Goal: Task Accomplishment & Management: Complete application form

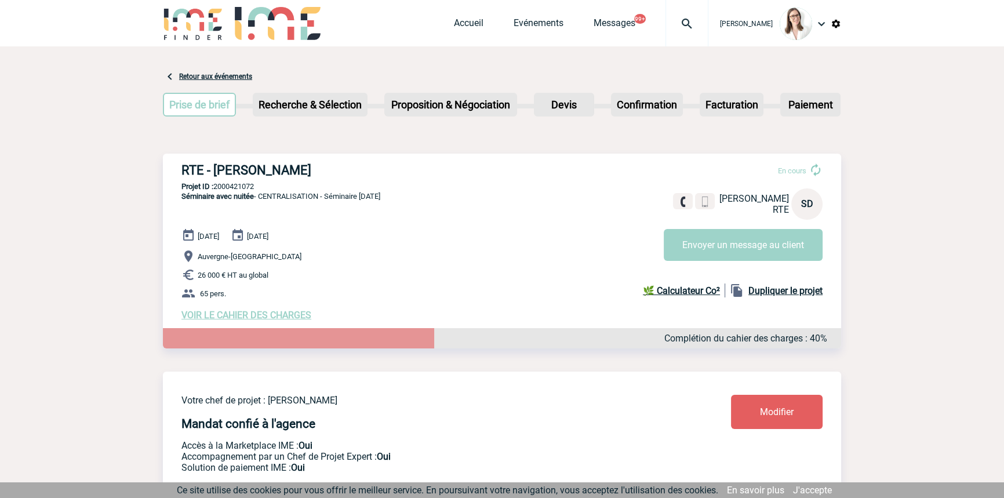
click at [629, 26] on span "Messages" at bounding box center [629, 22] width 72 height 11
click at [666, 27] on img at bounding box center [687, 24] width 42 height 14
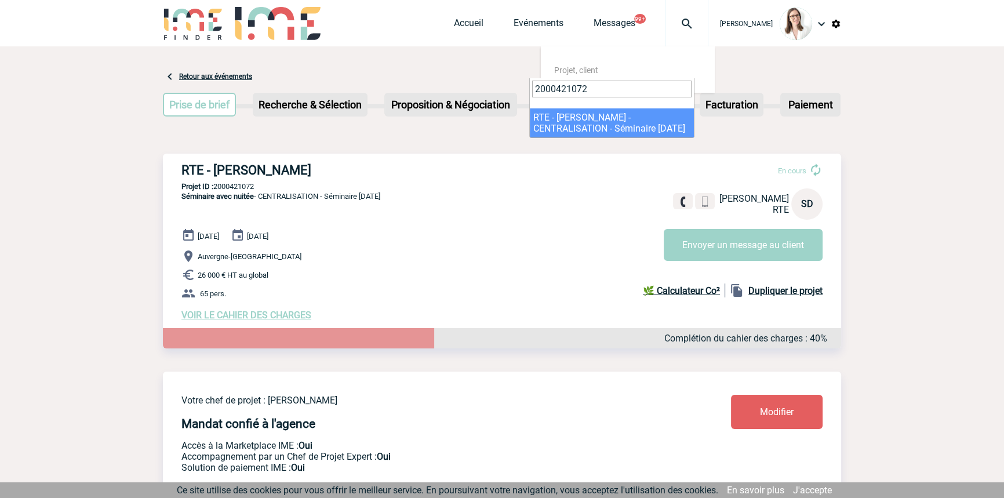
type input "2000421072"
drag, startPoint x: 585, startPoint y: 129, endPoint x: 579, endPoint y: 147, distance: 18.7
select select "20573"
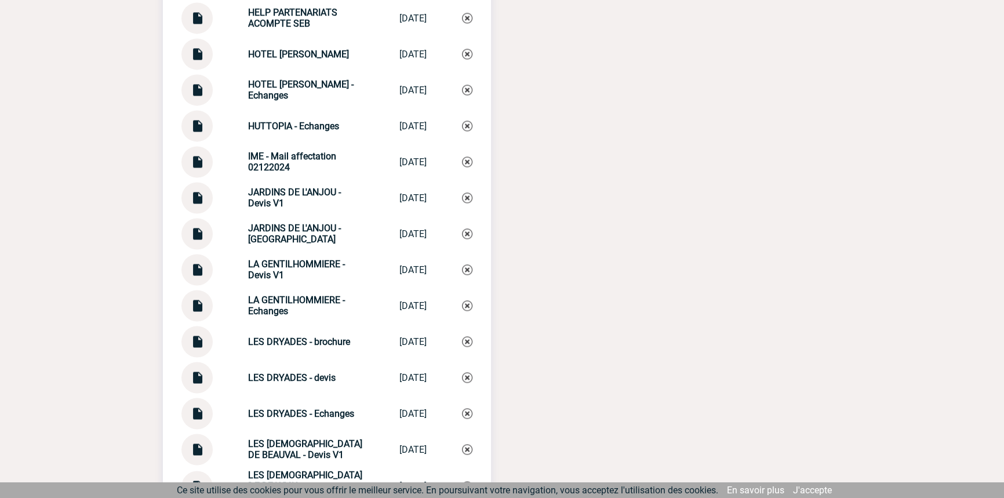
scroll to position [2458, 0]
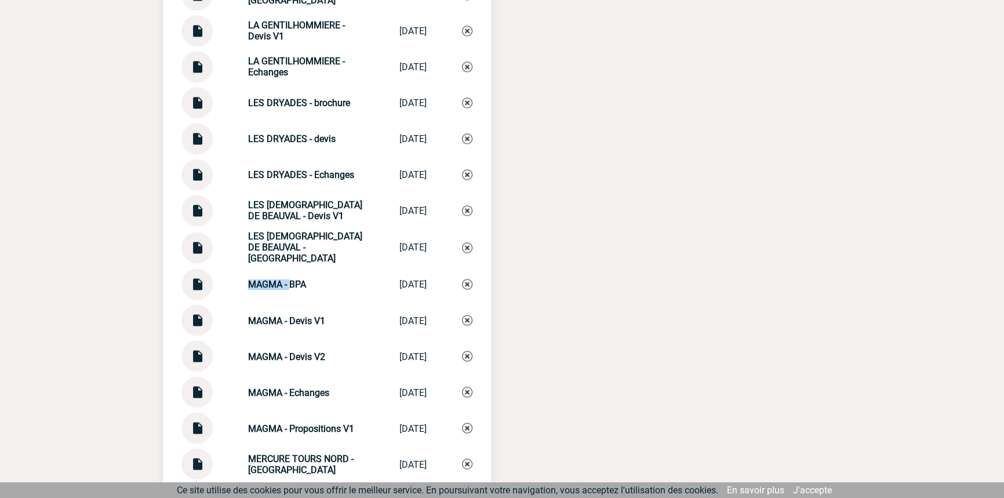
drag, startPoint x: 282, startPoint y: 288, endPoint x: 231, endPoint y: 283, distance: 51.2
click at [231, 283] on div "MAGMA - BPA MAGMA - BPA 04/08/2025" at bounding box center [326, 283] width 291 height 31
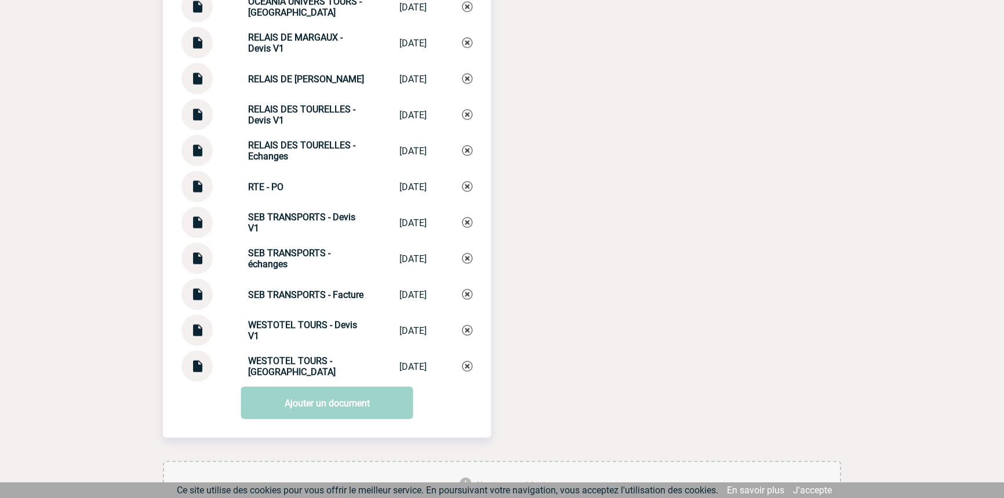
scroll to position [3143, 0]
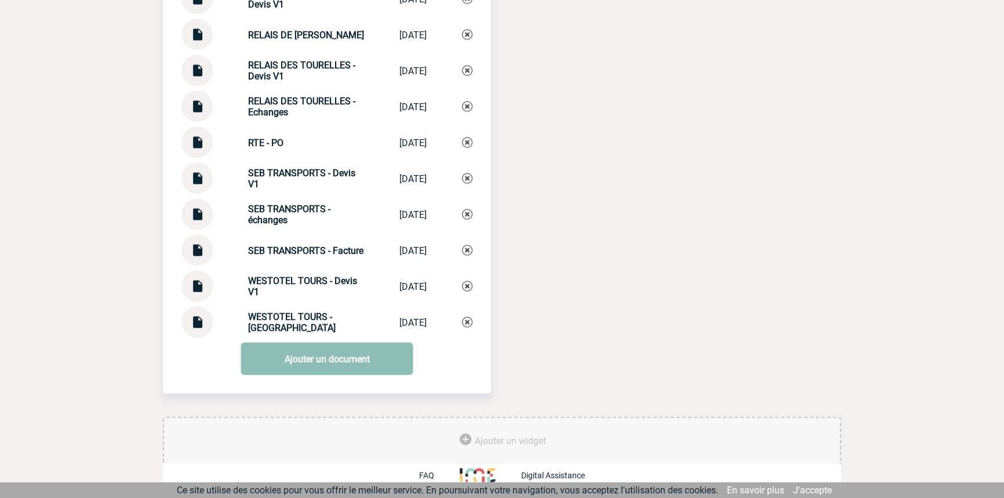
click at [329, 348] on link "Ajouter un document" at bounding box center [327, 358] width 172 height 32
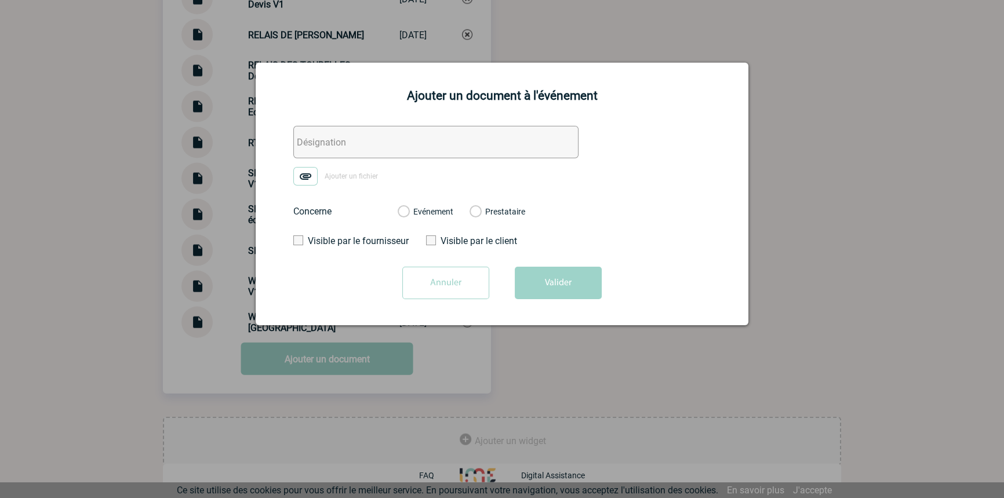
click at [338, 147] on input "text" at bounding box center [435, 142] width 285 height 32
paste input "MAGMA -"
type input "MAGMA - Facture"
click at [312, 179] on img at bounding box center [305, 176] width 24 height 19
click at [0, 0] on input "Ajouter un fichier" at bounding box center [0, 0] width 0 height 0
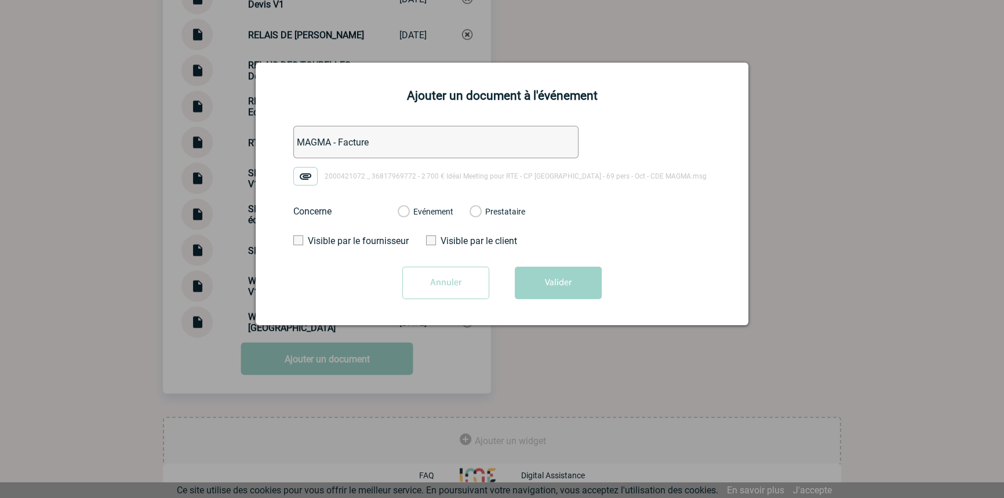
drag, startPoint x: 424, startPoint y: 209, endPoint x: 441, endPoint y: 221, distance: 21.6
click at [408, 209] on label "Evénement" at bounding box center [402, 212] width 11 height 10
click at [0, 0] on input "Evénement" at bounding box center [0, 0] width 0 height 0
click at [554, 279] on button "Valider" at bounding box center [558, 283] width 87 height 32
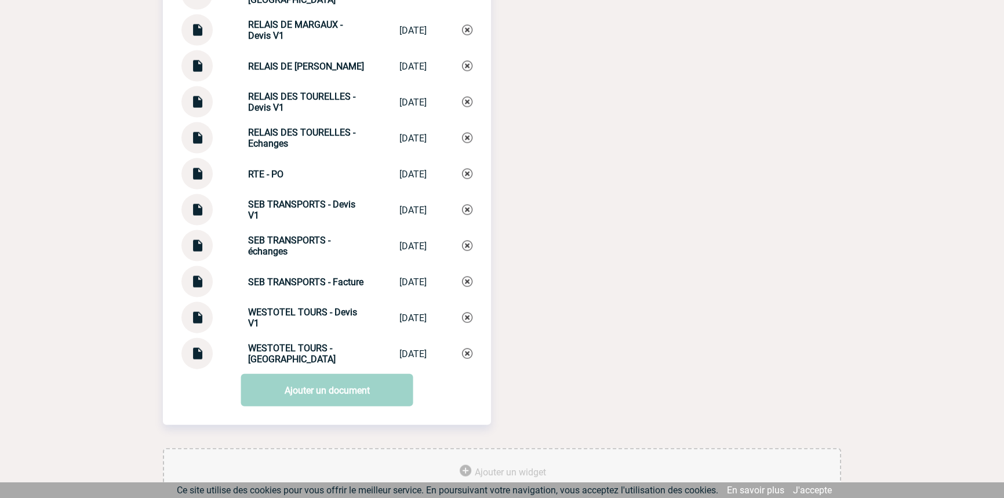
drag, startPoint x: 159, startPoint y: 201, endPoint x: 160, endPoint y: 175, distance: 26.1
drag, startPoint x: 160, startPoint y: 175, endPoint x: 73, endPoint y: 191, distance: 88.4
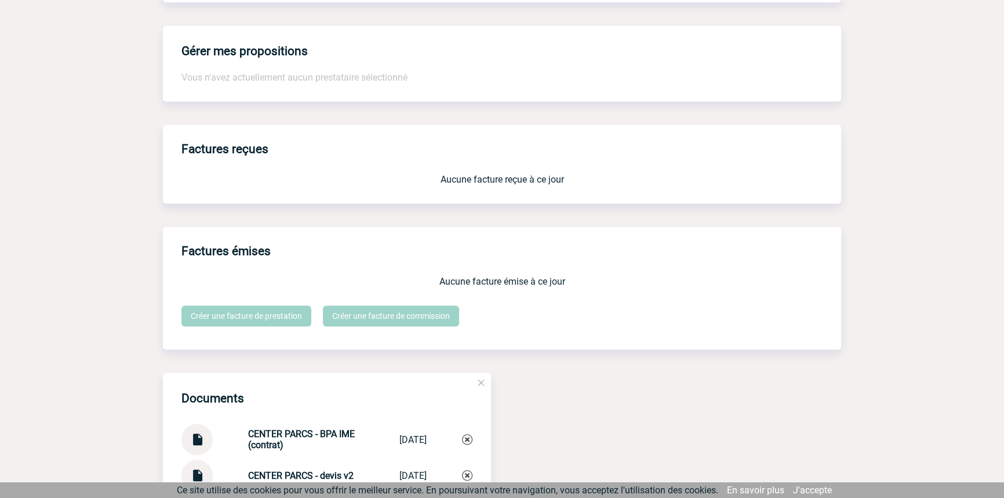
scroll to position [0, 0]
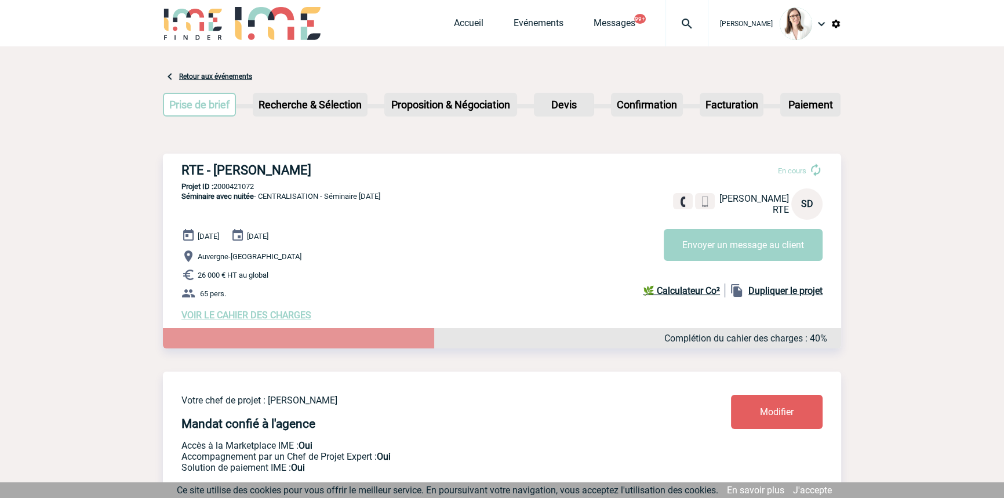
click at [672, 38] on div at bounding box center [686, 23] width 43 height 46
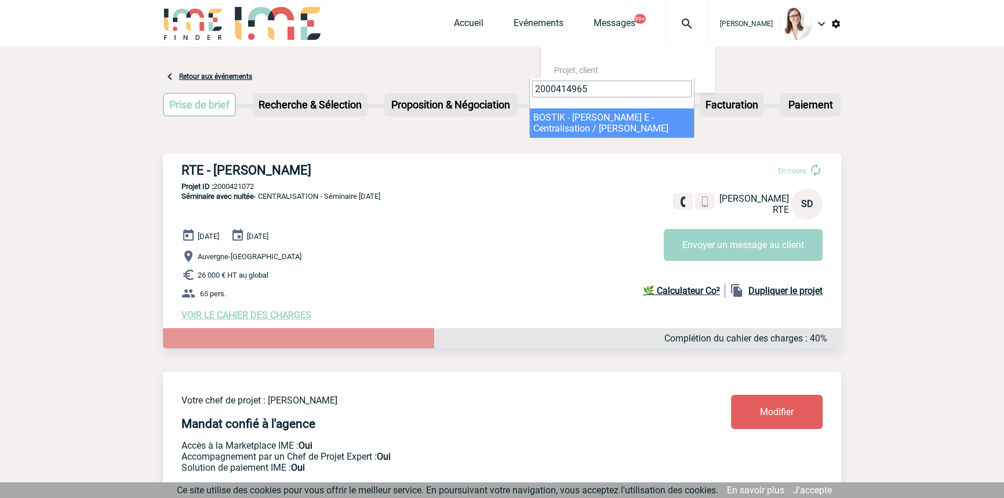
type input "2000414965"
select select "14466"
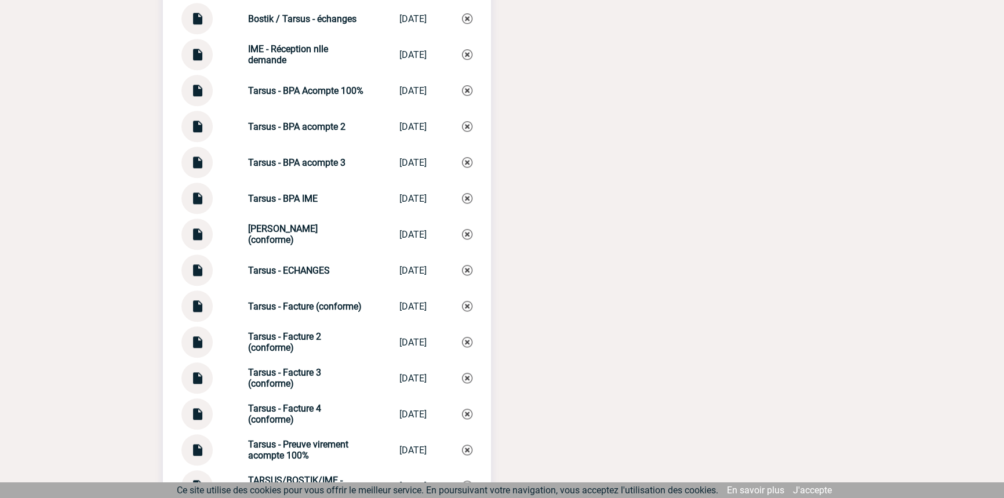
scroll to position [1409, 0]
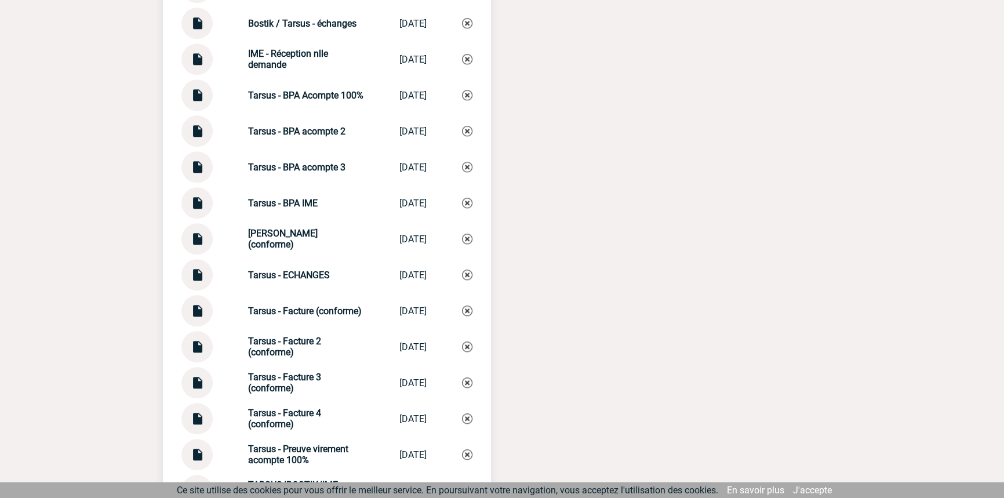
click at [192, 172] on img at bounding box center [196, 162] width 15 height 23
click at [298, 280] on strong "Tarsus - ECHANGES" at bounding box center [289, 274] width 82 height 11
copy div "Tarsus - ECHANGES Tarsus - ECHANGES"
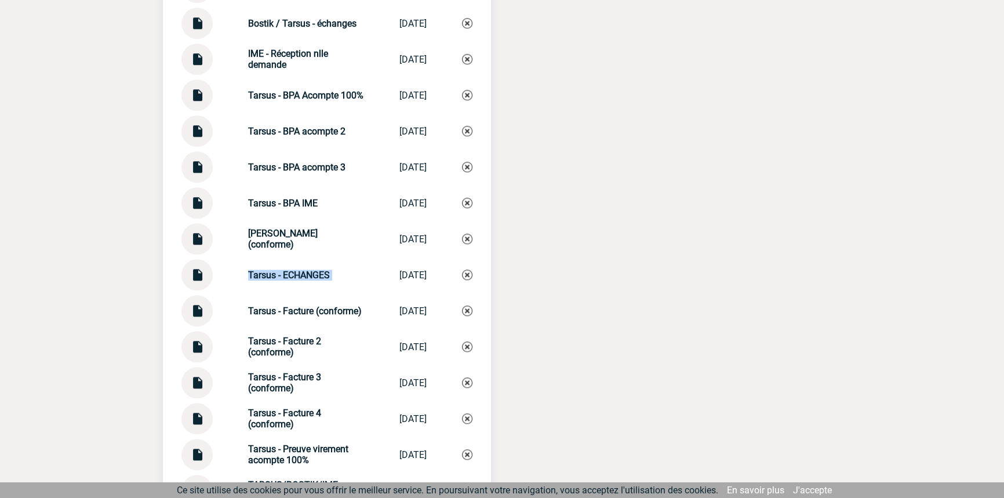
click at [466, 280] on img at bounding box center [467, 274] width 10 height 10
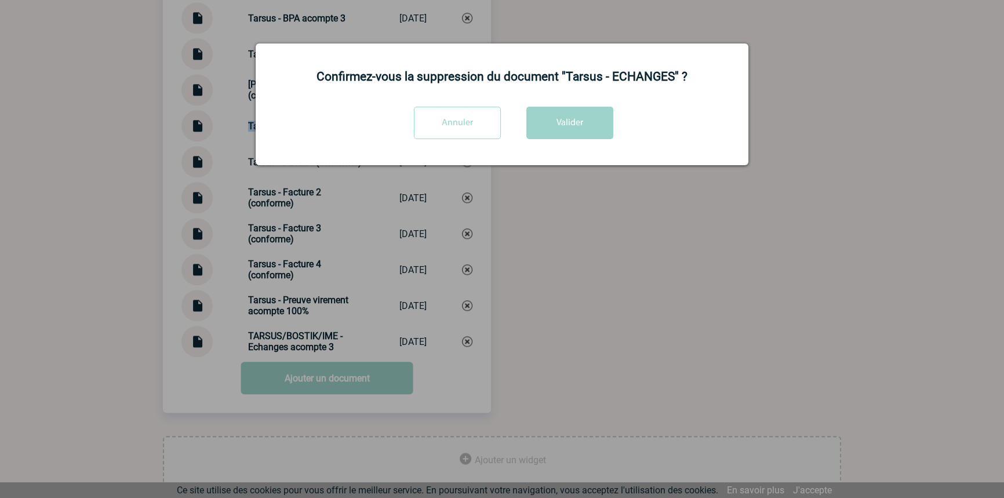
scroll to position [1584, 0]
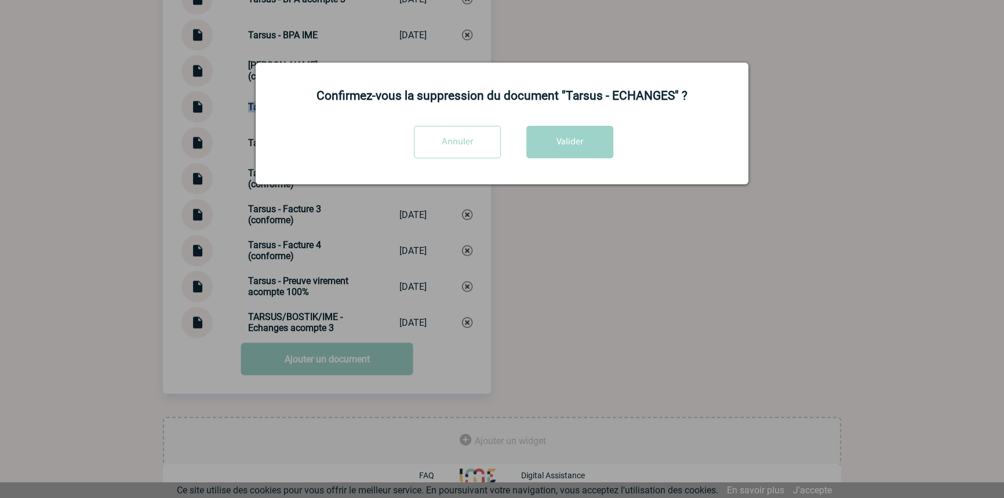
click at [443, 138] on input "Annuler" at bounding box center [457, 142] width 87 height 32
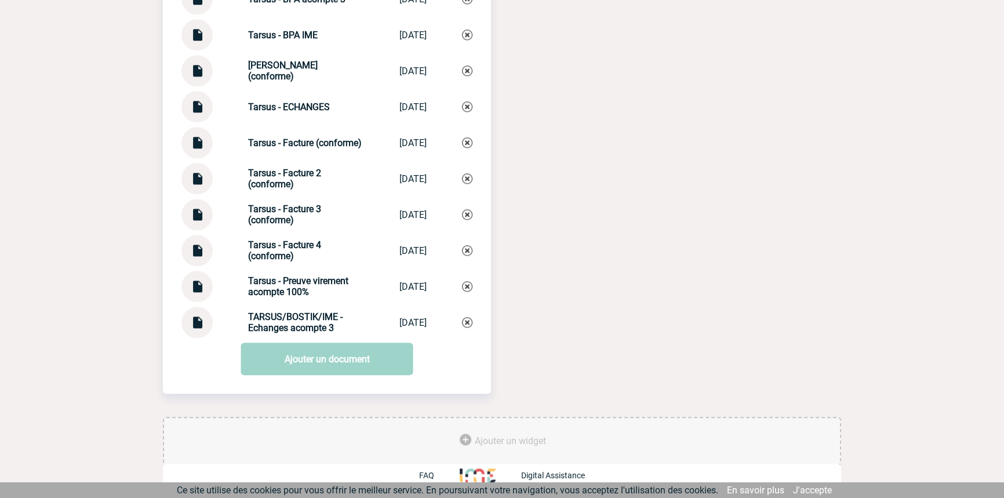
click at [276, 324] on strong "TARSUS/BOSTIK/IME - Echanges acompte 3" at bounding box center [295, 322] width 94 height 22
copy div "TARSUS/BOSTIK/IME - Echanges acompte 3 TARSUS/BOSTIK/I..."
click at [472, 317] on img at bounding box center [467, 322] width 10 height 10
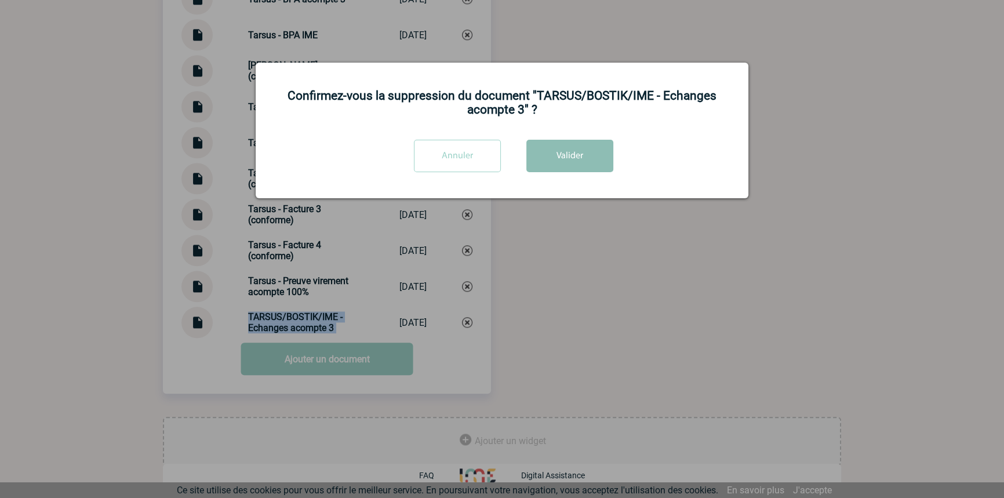
click at [540, 167] on button "Valider" at bounding box center [569, 156] width 87 height 32
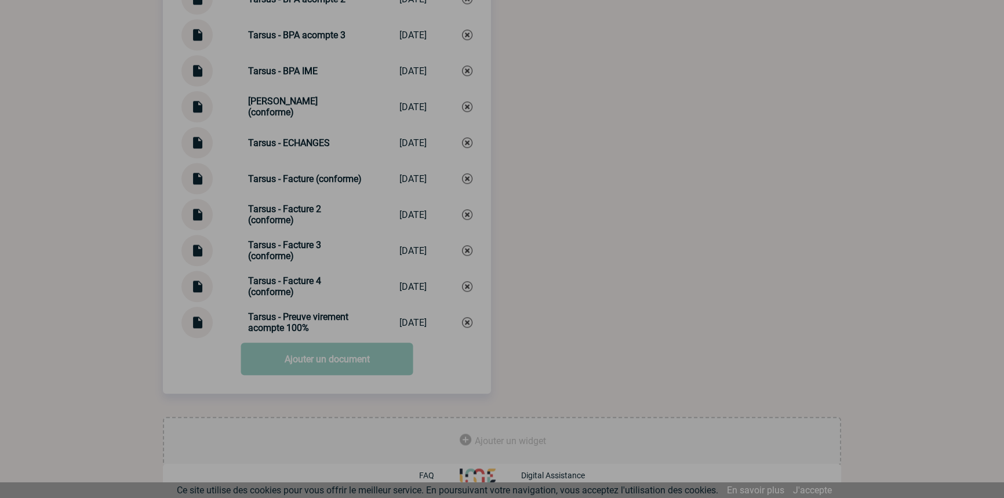
scroll to position [1548, 0]
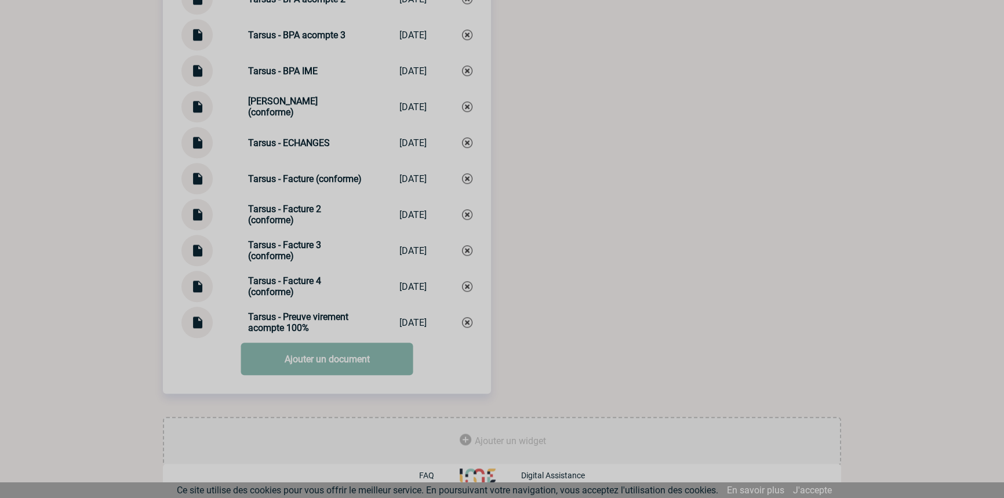
click at [334, 366] on link "Ajouter un document" at bounding box center [327, 358] width 172 height 32
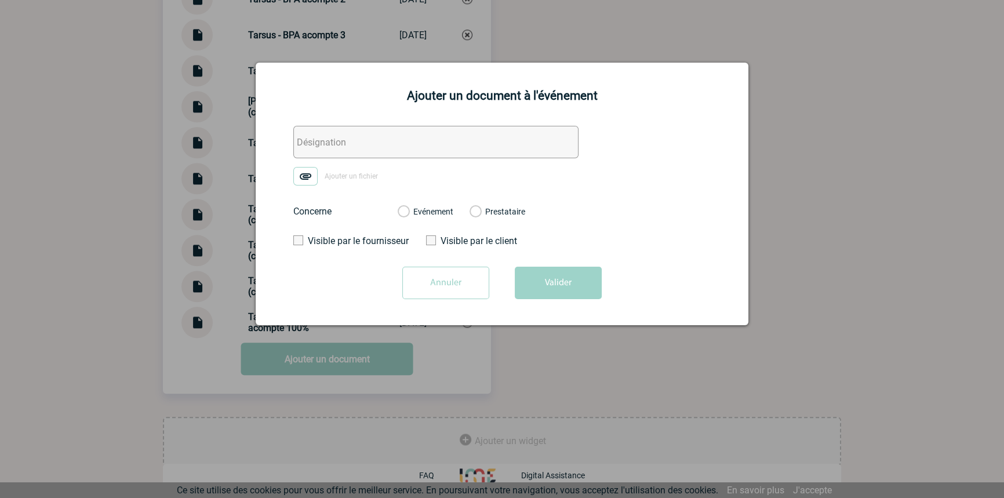
click at [312, 159] on form "Ajouter un fichier Concerne Evénement Prestataire Visible par le fournisseur Vi…" at bounding box center [502, 217] width 464 height 182
click at [310, 150] on input "text" at bounding box center [435, 142] width 285 height 32
paste input "TARSUS/BOSTIK/IME - Echanges acompte 3"
type input "TARSUS/BOSTIK/IME - Echanges acompte 3"
click at [308, 178] on img at bounding box center [305, 176] width 24 height 19
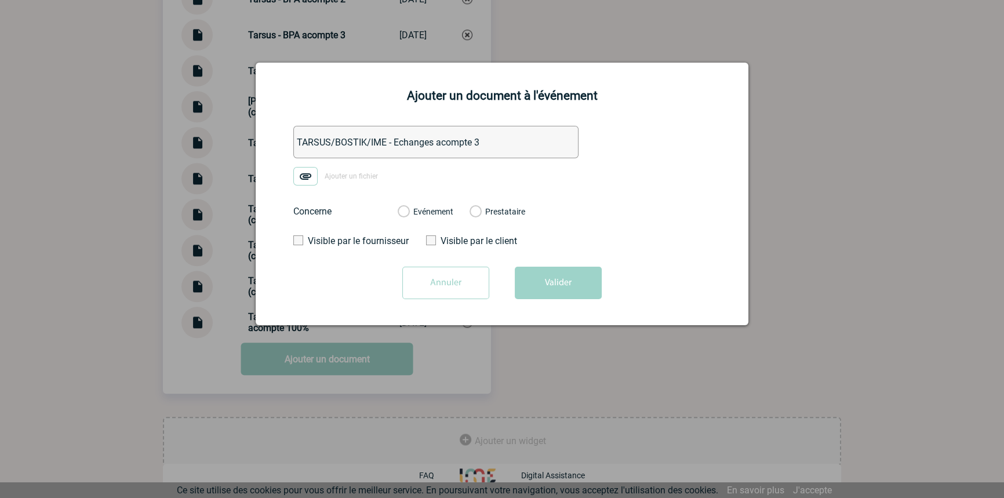
click at [0, 0] on input "Ajouter un fichier" at bounding box center [0, 0] width 0 height 0
drag, startPoint x: 441, startPoint y: 210, endPoint x: 450, endPoint y: 216, distance: 10.9
click at [408, 209] on label "Evénement" at bounding box center [402, 212] width 11 height 10
click at [0, 0] on input "Evénement" at bounding box center [0, 0] width 0 height 0
drag, startPoint x: 579, startPoint y: 300, endPoint x: 578, endPoint y: 313, distance: 14.0
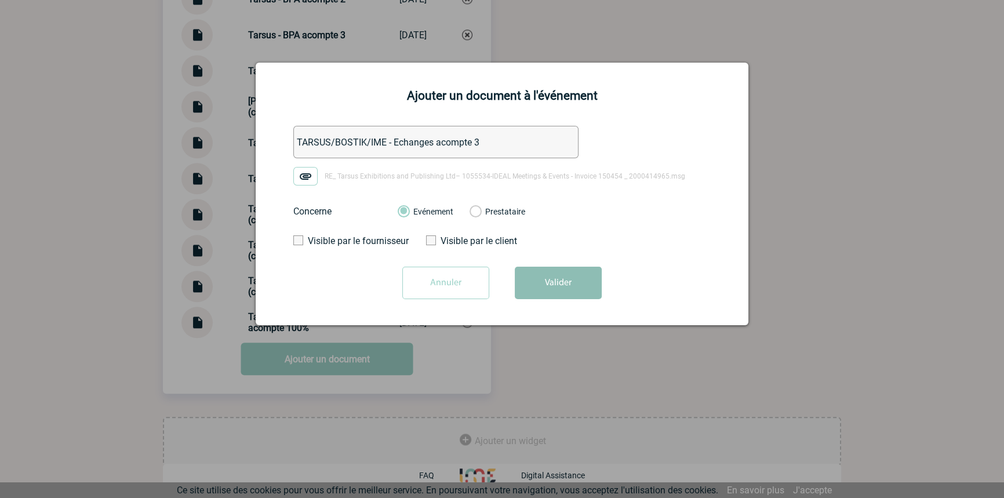
click at [579, 297] on button "Valider" at bounding box center [558, 283] width 87 height 32
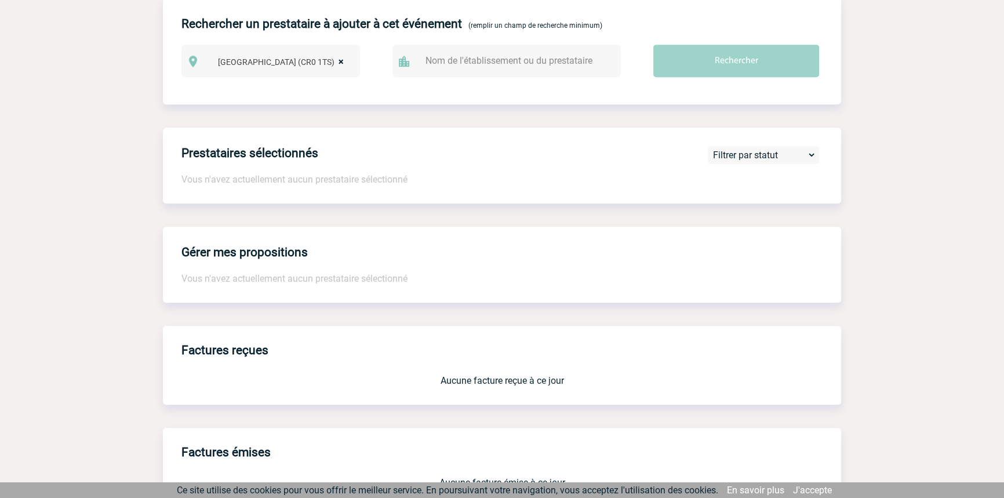
scroll to position [0, 0]
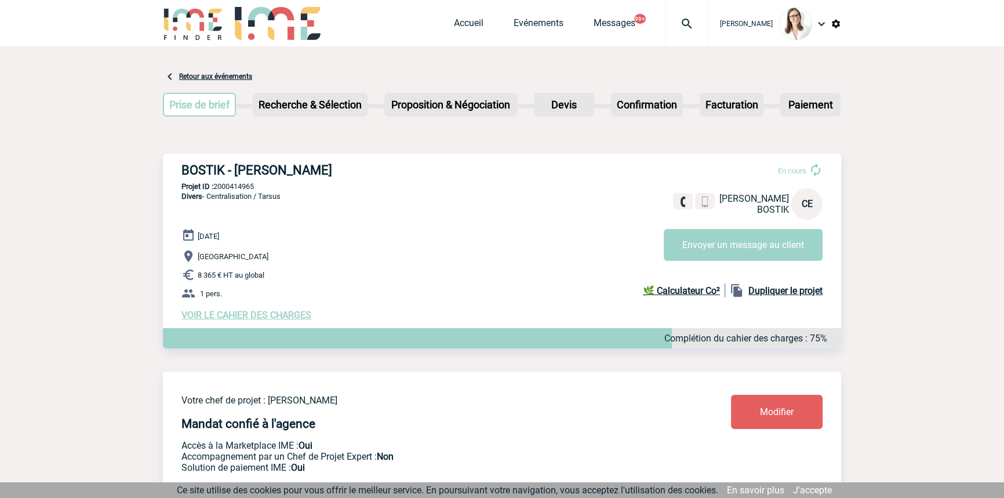
click at [666, 22] on img at bounding box center [687, 24] width 42 height 14
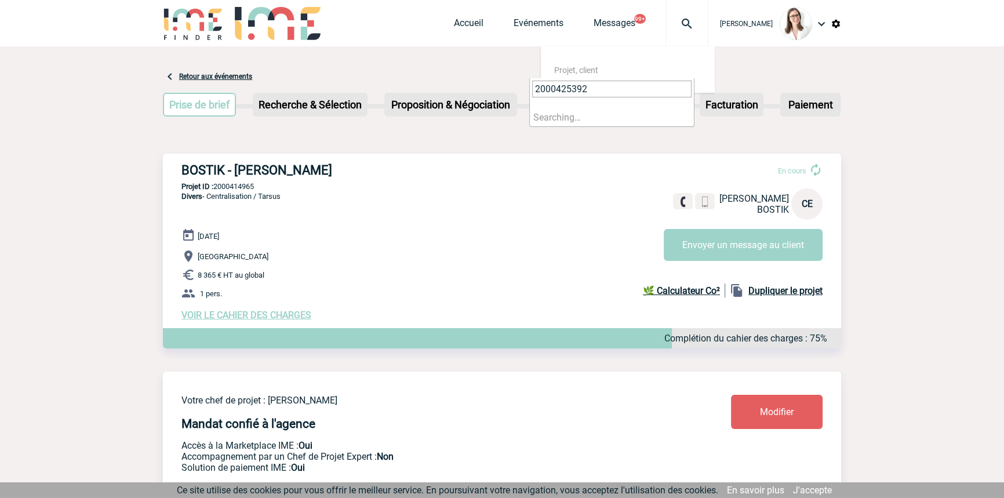
type input "2000425392"
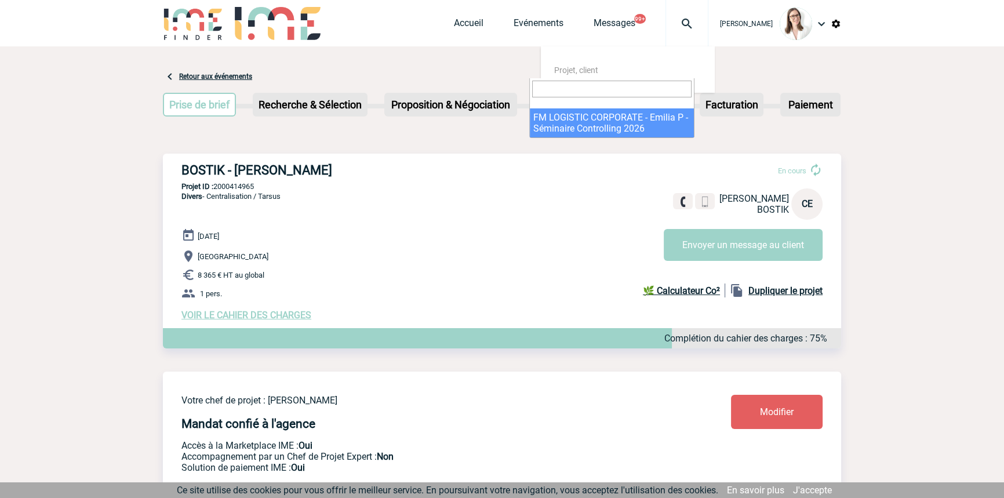
select select "24893"
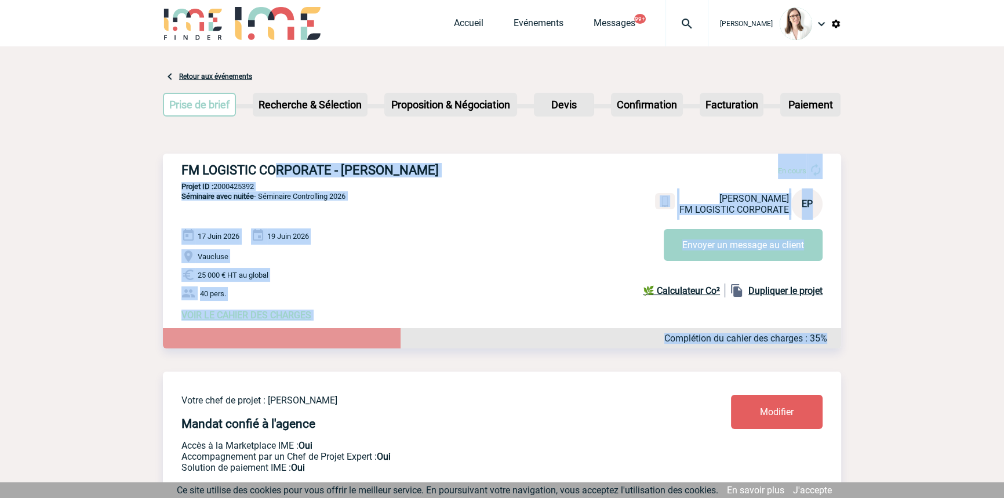
drag, startPoint x: 328, startPoint y: 302, endPoint x: 363, endPoint y: 319, distance: 39.1
click at [359, 330] on div "FM LOGISTIC CORPORATE - [PERSON_NAME] En cours [PERSON_NAME] FM LOGISTIC CORPOR…" at bounding box center [502, 242] width 678 height 176
click at [374, 207] on div "FM LOGISTIC CORPORATE - [PERSON_NAME] En cours [PERSON_NAME] FM LOGISTIC CORPOR…" at bounding box center [502, 242] width 678 height 176
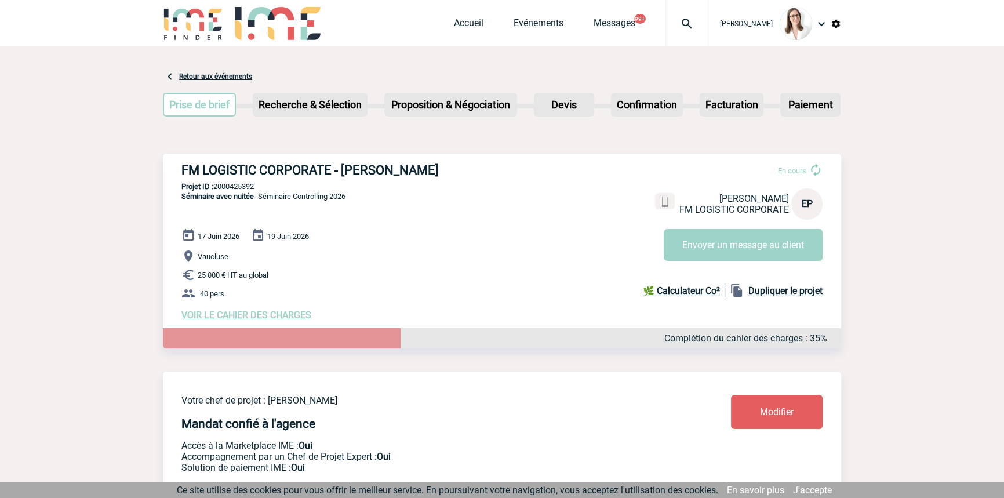
drag, startPoint x: 322, startPoint y: 200, endPoint x: 196, endPoint y: 127, distance: 145.4
click at [388, 253] on p "Vaucluse" at bounding box center [510, 256] width 659 height 14
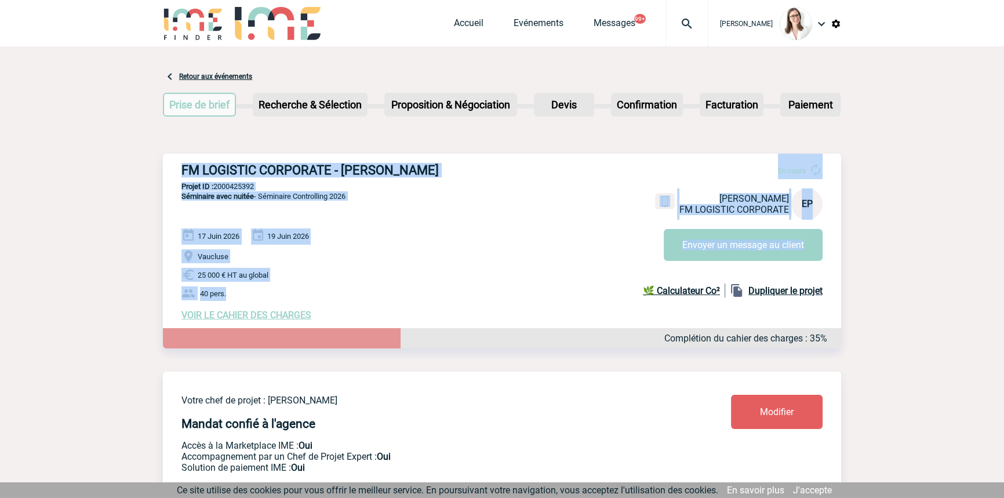
drag, startPoint x: 356, startPoint y: 217, endPoint x: 227, endPoint y: 106, distance: 170.9
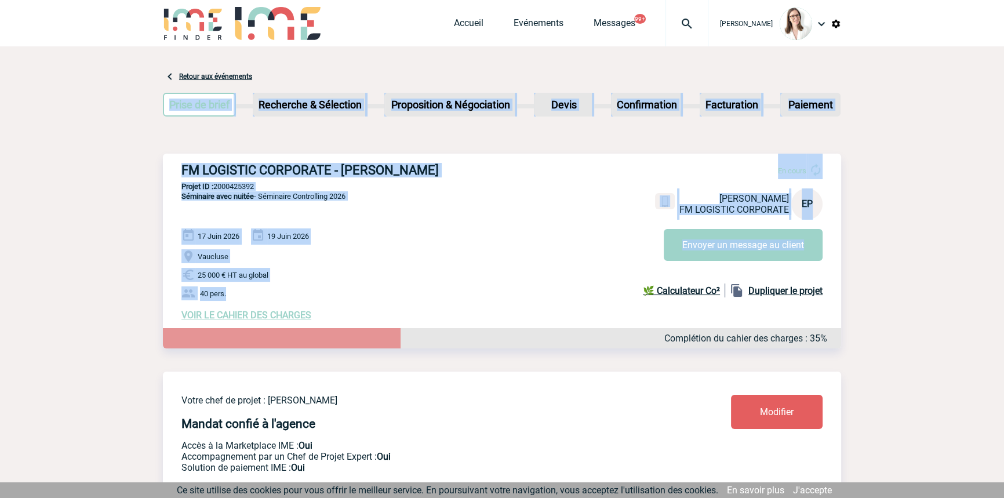
click at [429, 239] on div "17 Juin 2026 19 Juin 2026 [GEOGRAPHIC_DATA] 25 000 € HT au global 40 pers. VOIR…" at bounding box center [510, 274] width 659 height 92
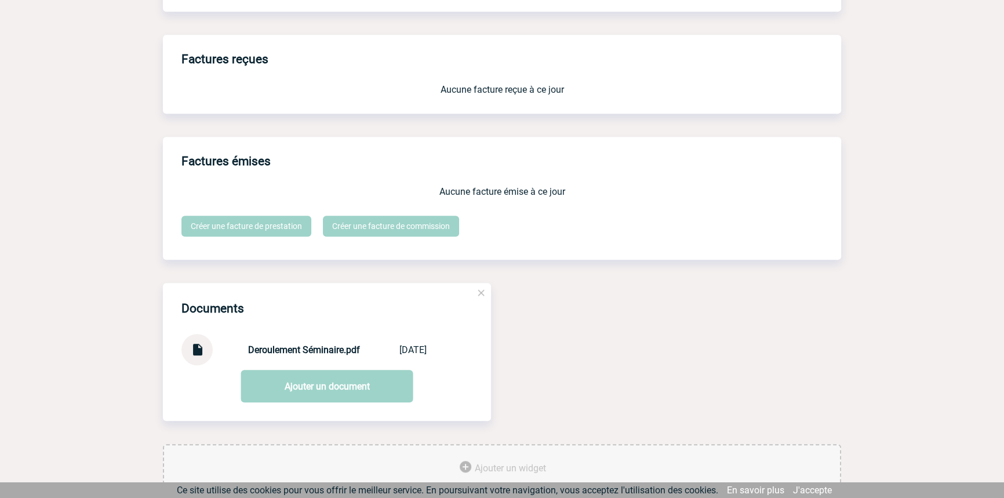
scroll to position [973, 0]
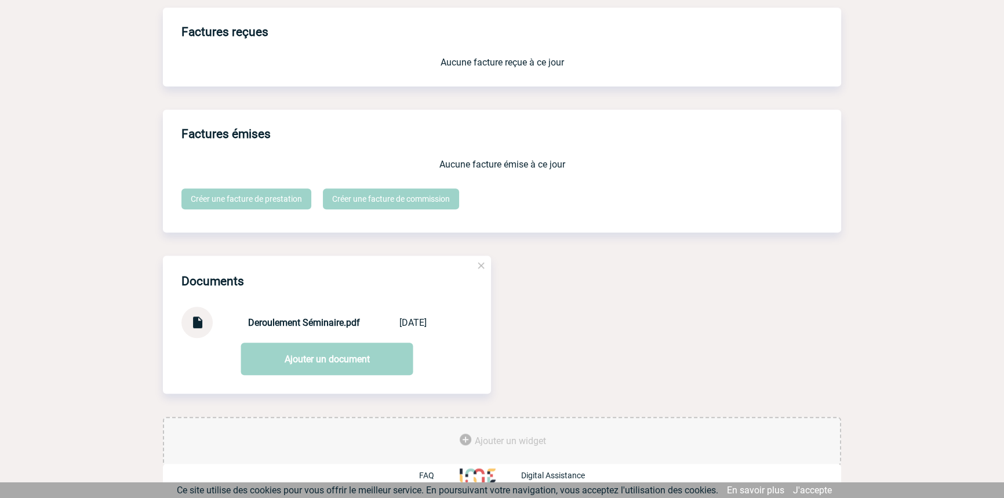
click at [196, 324] on img at bounding box center [196, 318] width 15 height 23
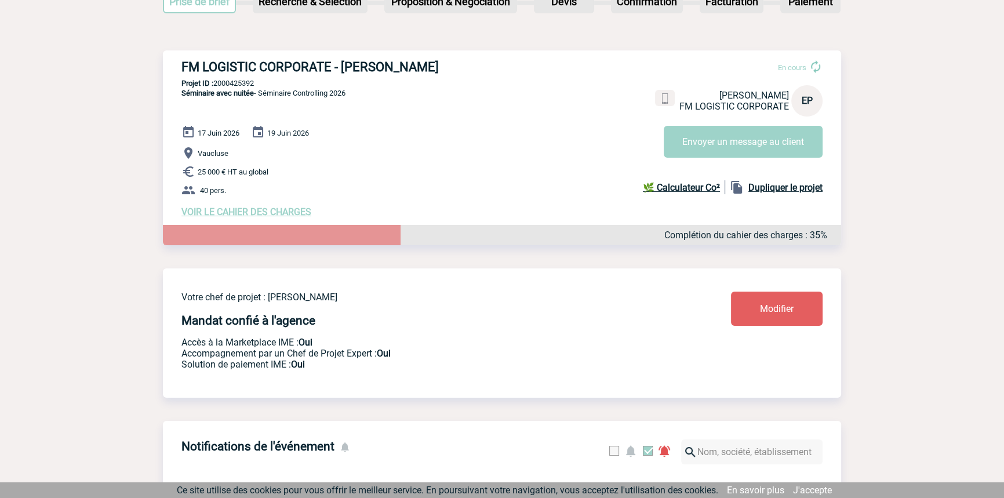
scroll to position [0, 0]
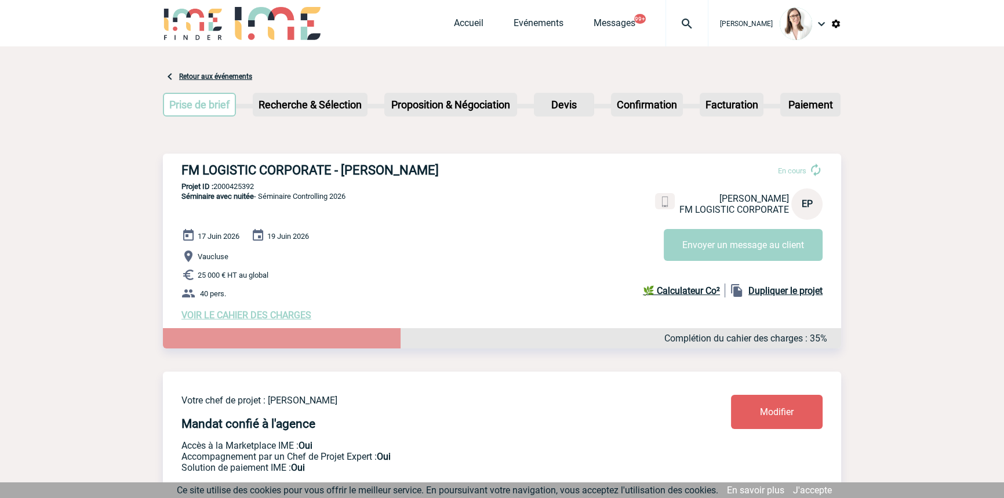
click at [681, 24] on img at bounding box center [687, 24] width 42 height 14
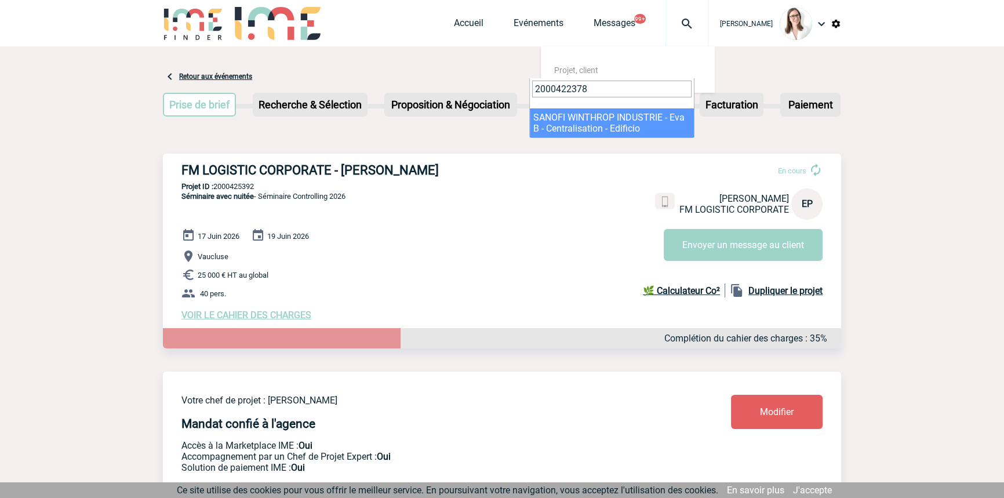
type input "2000422378"
select select "21879"
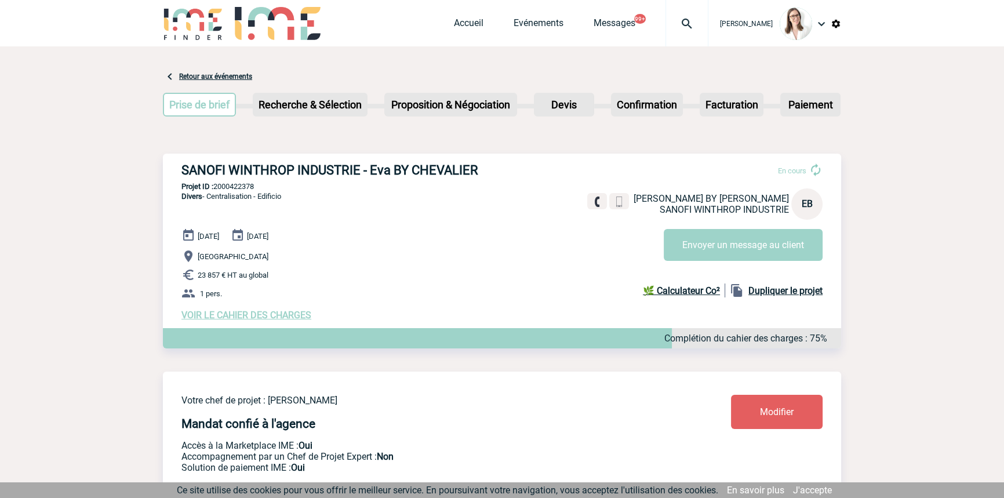
click at [674, 28] on img at bounding box center [687, 24] width 42 height 14
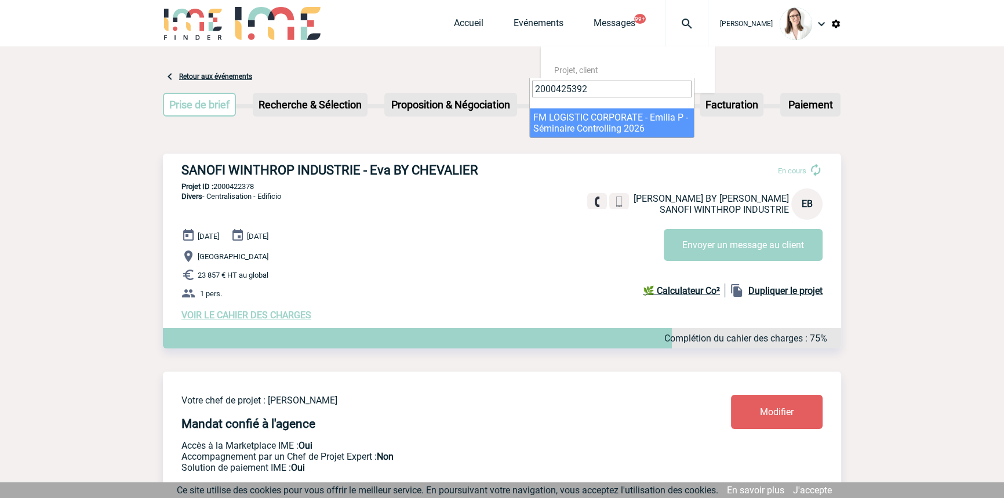
type input "2000425392"
select select "24893"
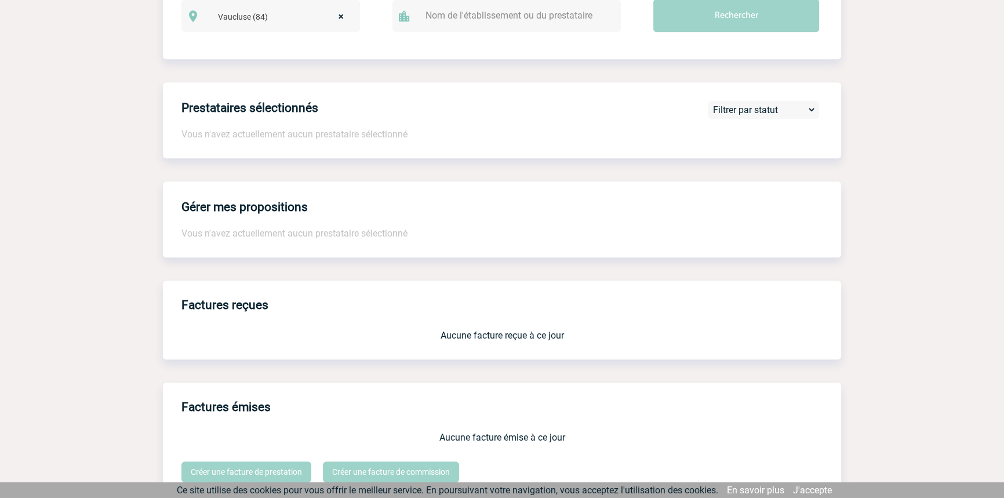
scroll to position [973, 0]
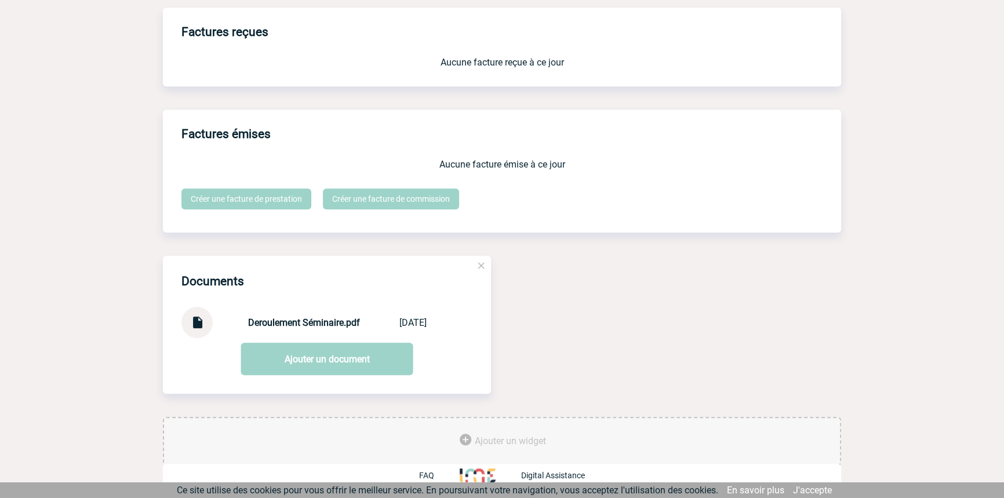
click at [209, 338] on div "Deroulement Séminaire.pdf Deroulement Sé... 08/09/2025" at bounding box center [326, 322] width 291 height 31
click at [202, 322] on img at bounding box center [196, 318] width 15 height 23
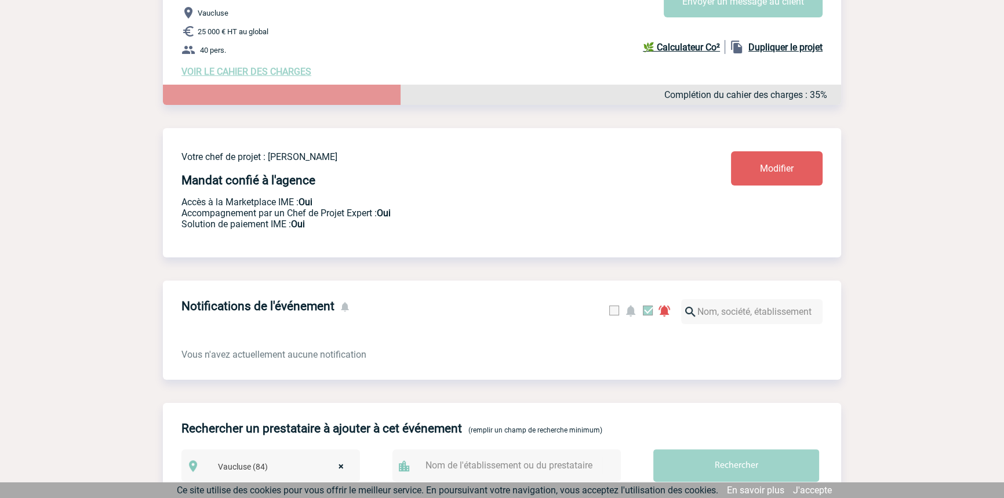
scroll to position [0, 0]
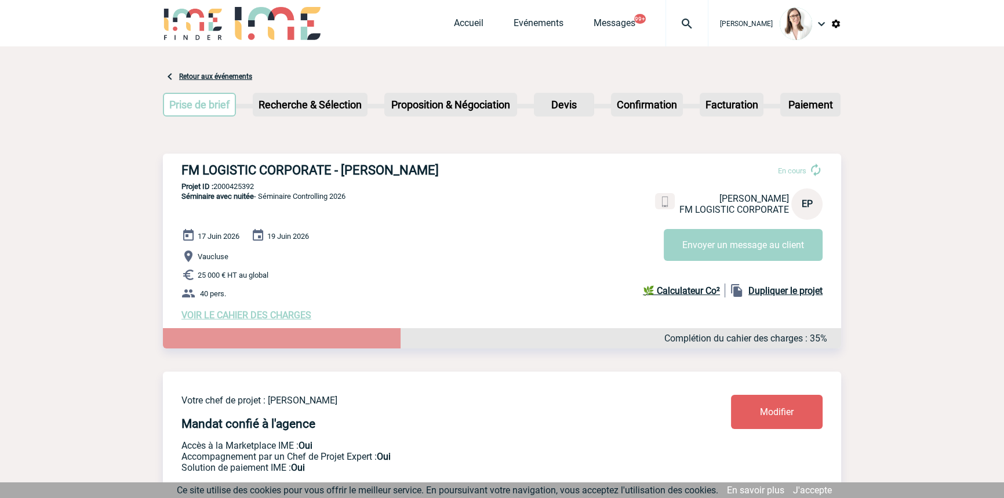
click at [265, 318] on span "VOIR LE CAHIER DES CHARGES" at bounding box center [246, 314] width 130 height 11
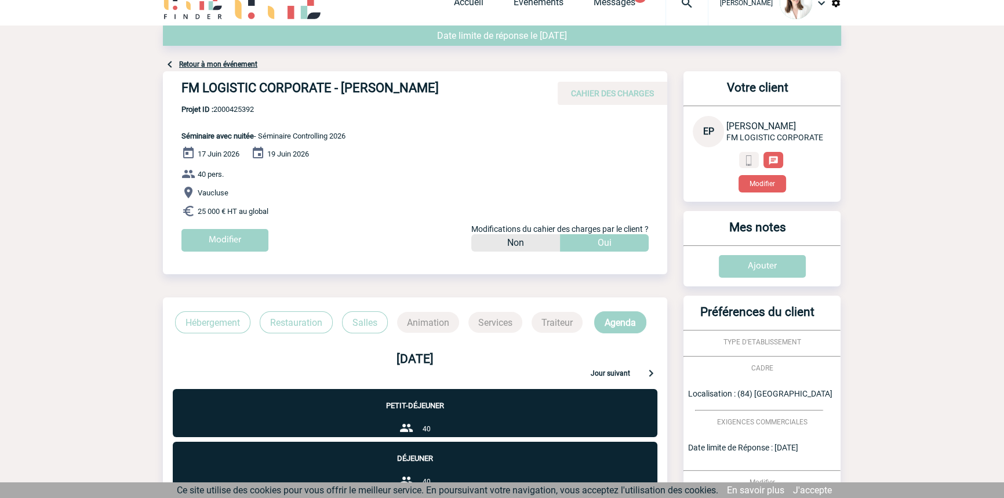
scroll to position [256, 0]
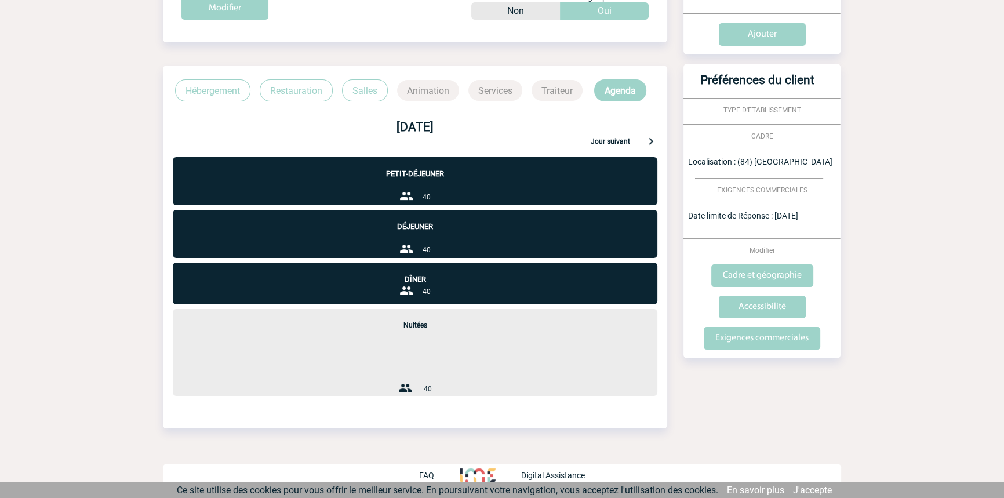
click at [299, 80] on p "Restauration" at bounding box center [296, 90] width 73 height 22
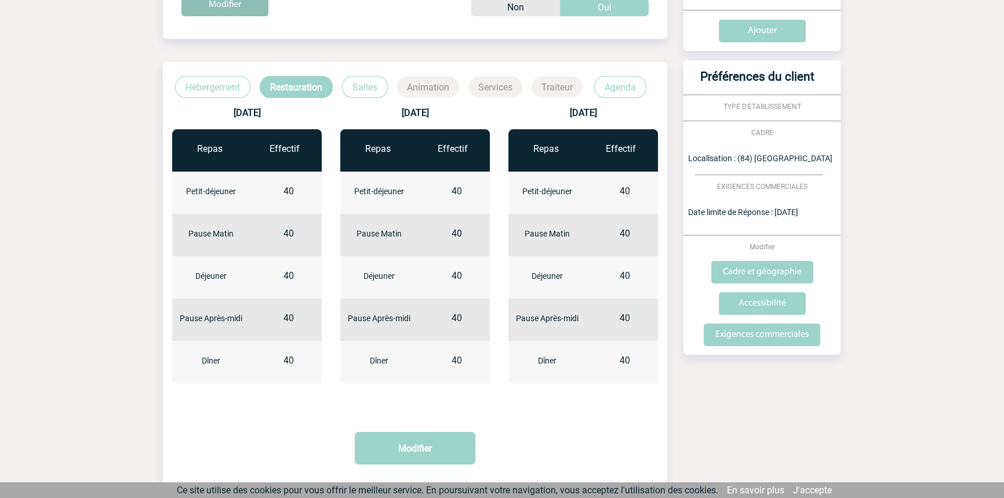
click at [203, 92] on p "Hébergement" at bounding box center [212, 87] width 75 height 22
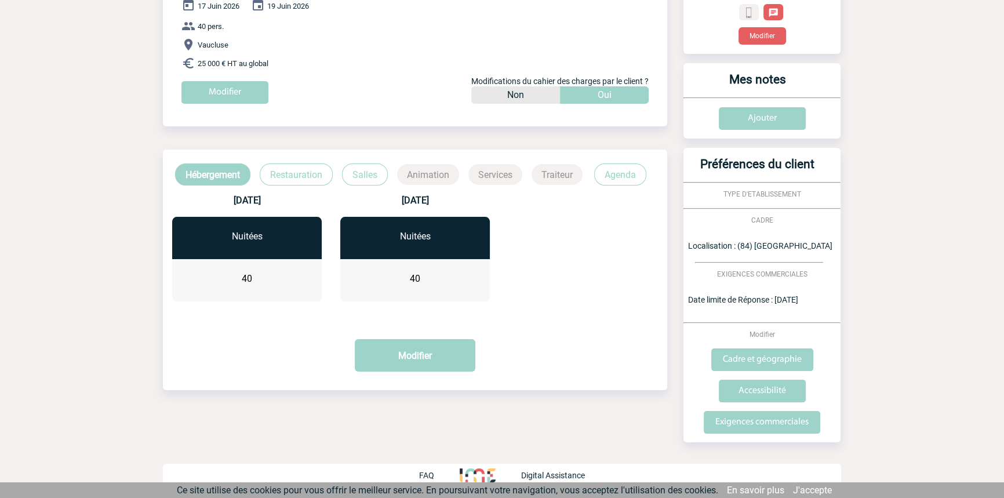
click at [371, 173] on p "Salles" at bounding box center [365, 174] width 46 height 22
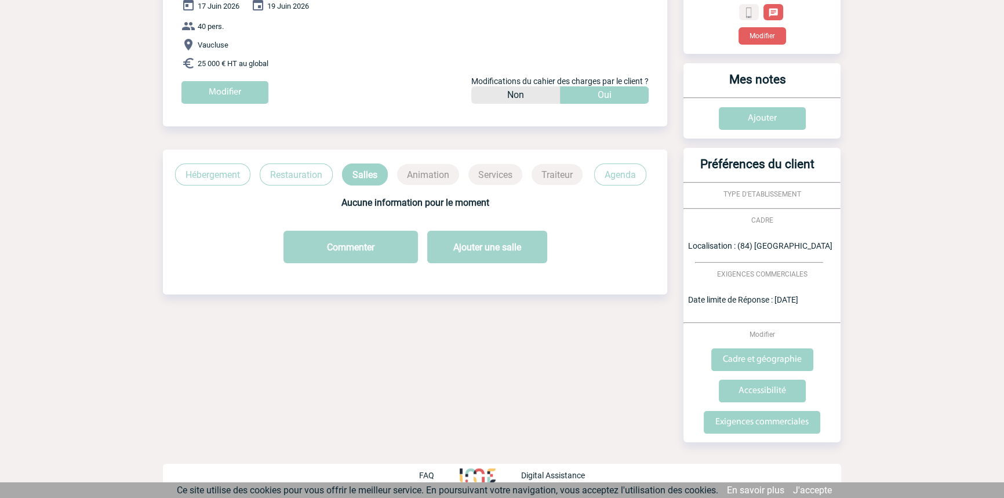
click at [297, 178] on p "Restauration" at bounding box center [296, 174] width 73 height 22
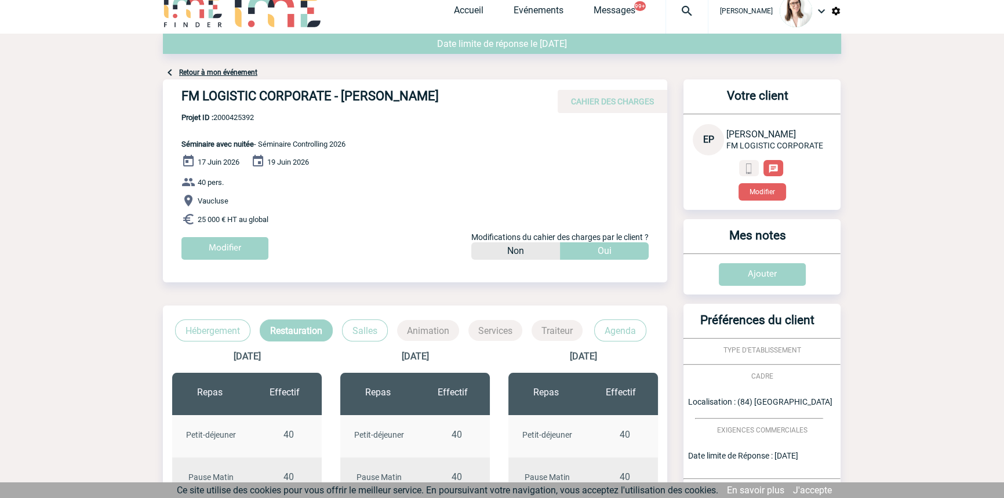
scroll to position [0, 0]
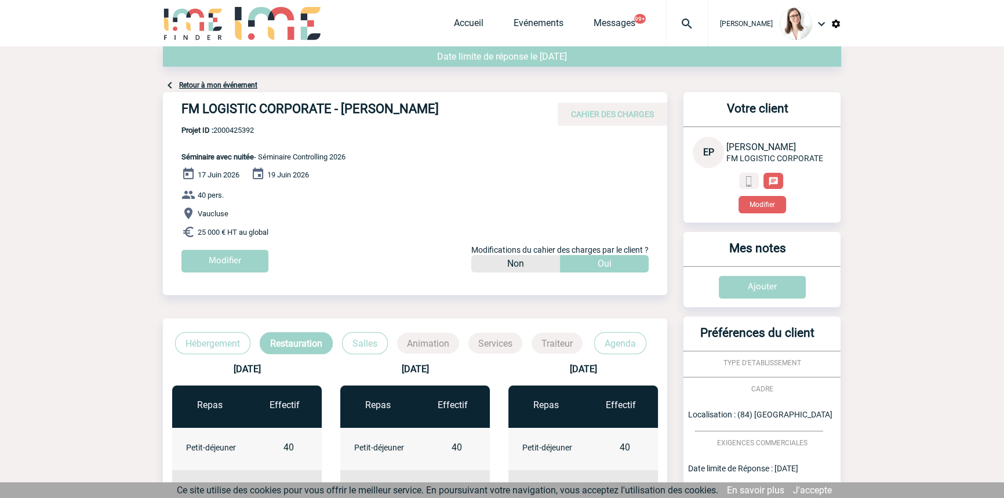
click at [243, 90] on div "Date limite de réponse le 10-09-2025 Retour à mon événement FM LOGISTIC CORPORA…" at bounding box center [502, 427] width 678 height 762
click at [245, 88] on link "Retour à mon événement" at bounding box center [218, 85] width 78 height 8
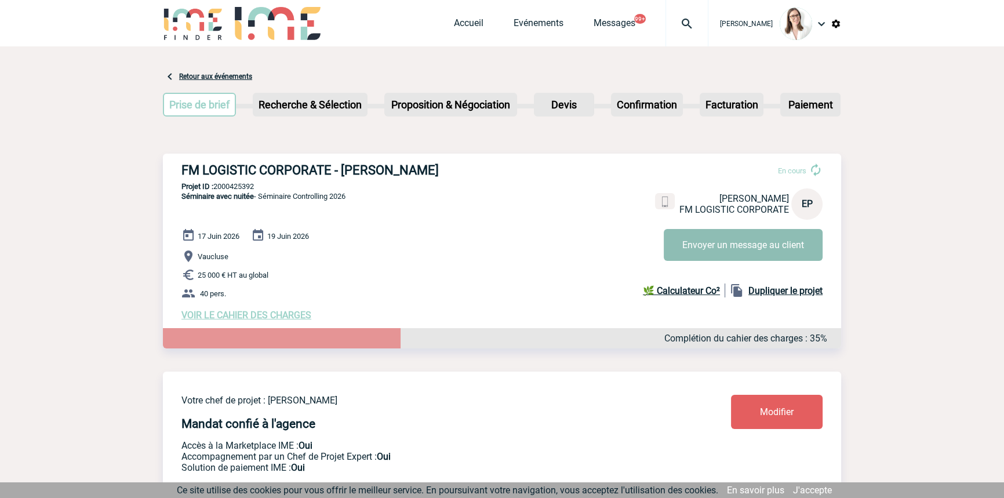
click at [701, 232] on button "Envoyer un message au client" at bounding box center [742, 245] width 159 height 32
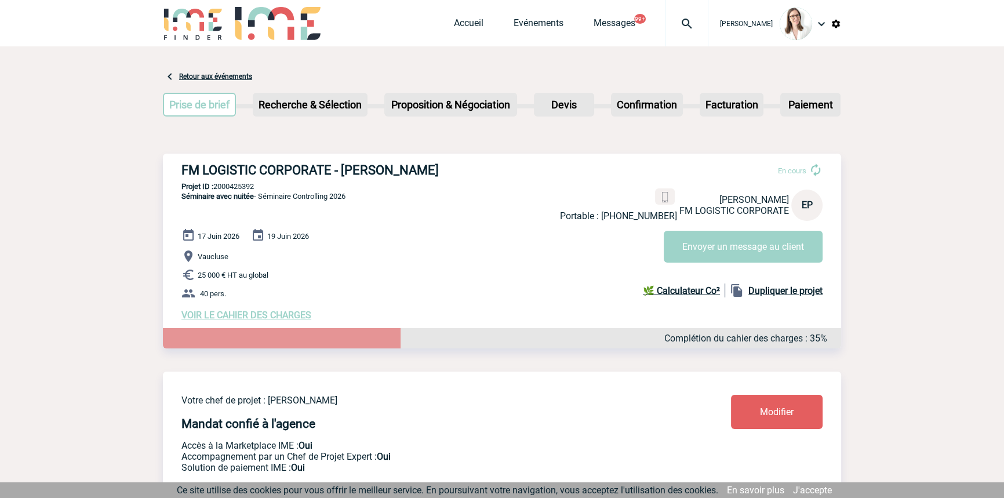
click at [667, 31] on div at bounding box center [686, 23] width 43 height 46
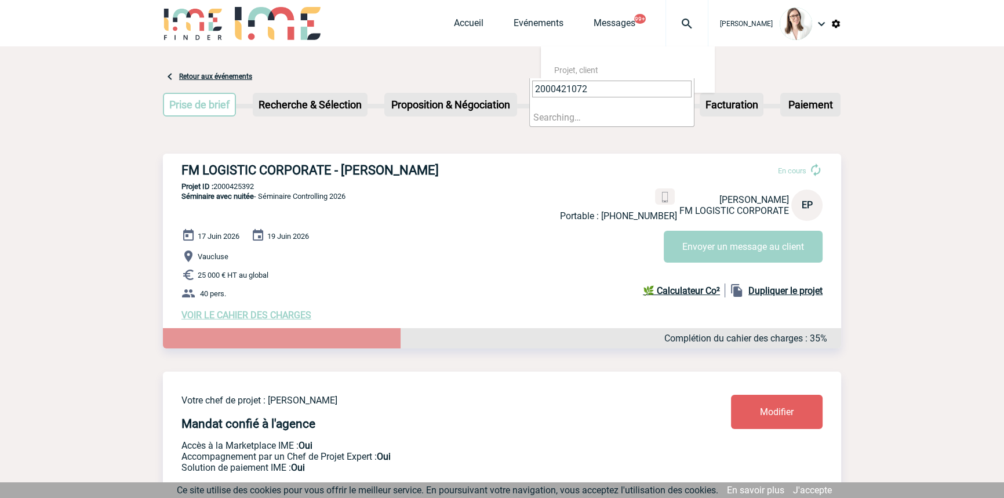
type input "2000421072"
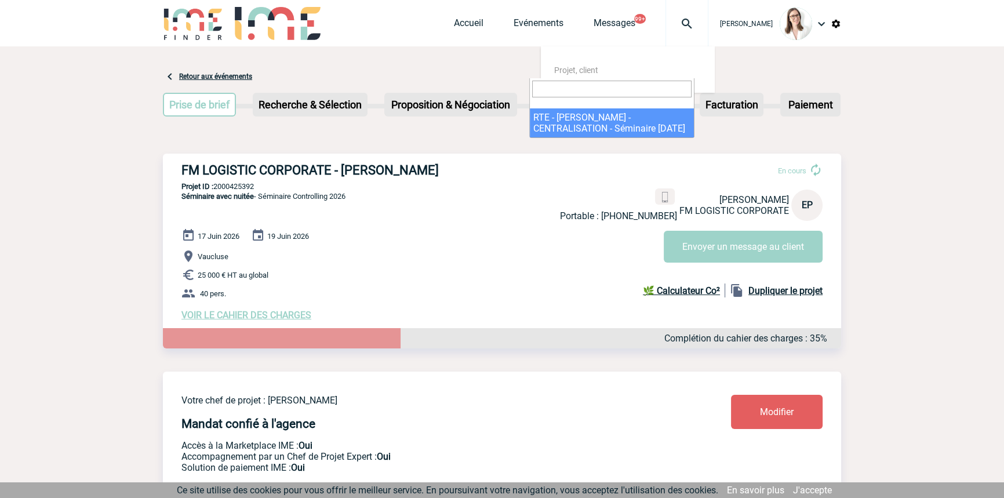
select select "20573"
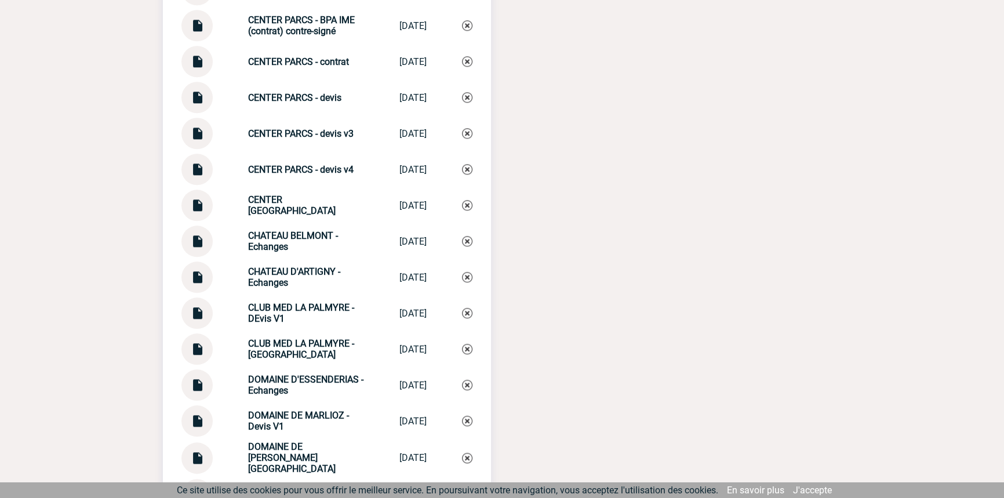
scroll to position [1931, 0]
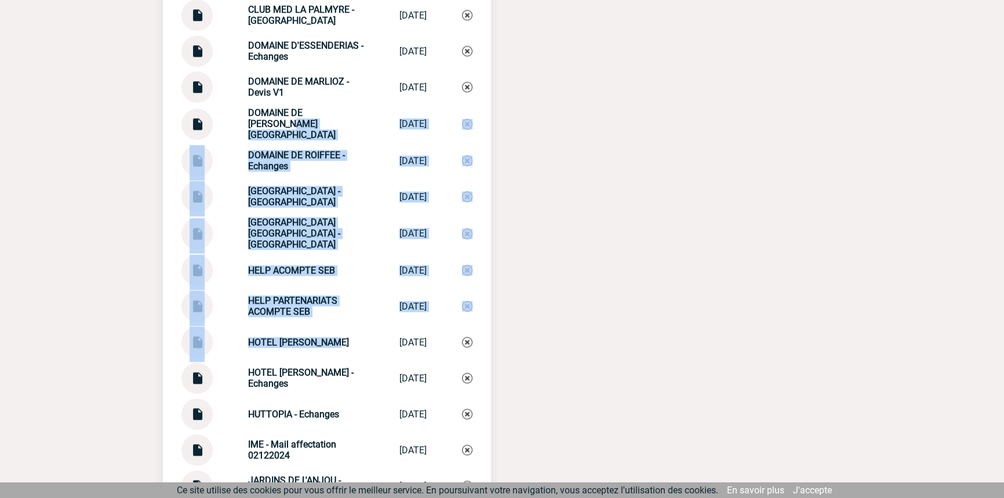
drag, startPoint x: 338, startPoint y: 288, endPoint x: 331, endPoint y: 336, distance: 48.7
click at [331, 336] on div "Documents CENTER PARCS - BPA IME (contrat) CENTER PARCS -... 19/05/2025 CENTER …" at bounding box center [327, 441] width 328 height 2279
click at [330, 335] on div "HOTEL CHAI MONNET - devis HOTEL CHAI MONN... 03/01/2025" at bounding box center [326, 341] width 291 height 31
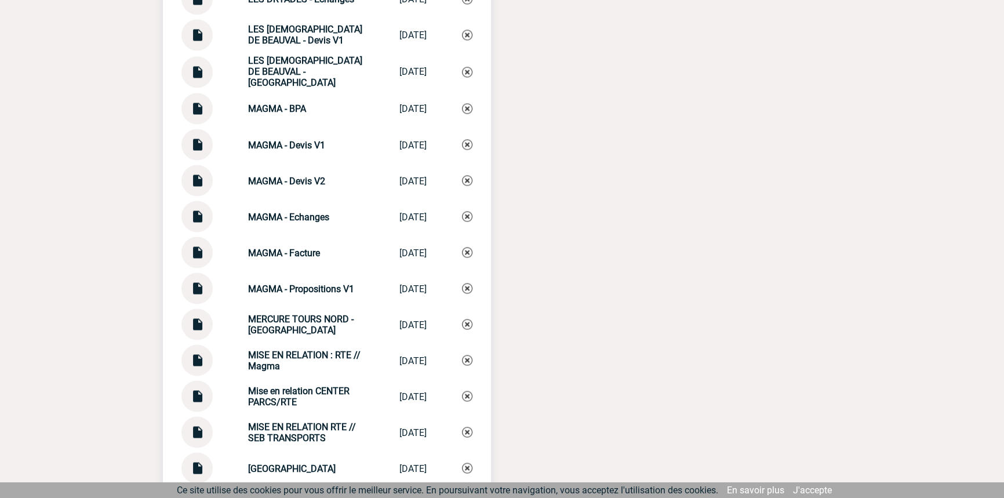
click at [344, 329] on div "MERCURE TOURS NORD - Echanges" at bounding box center [306, 324] width 116 height 22
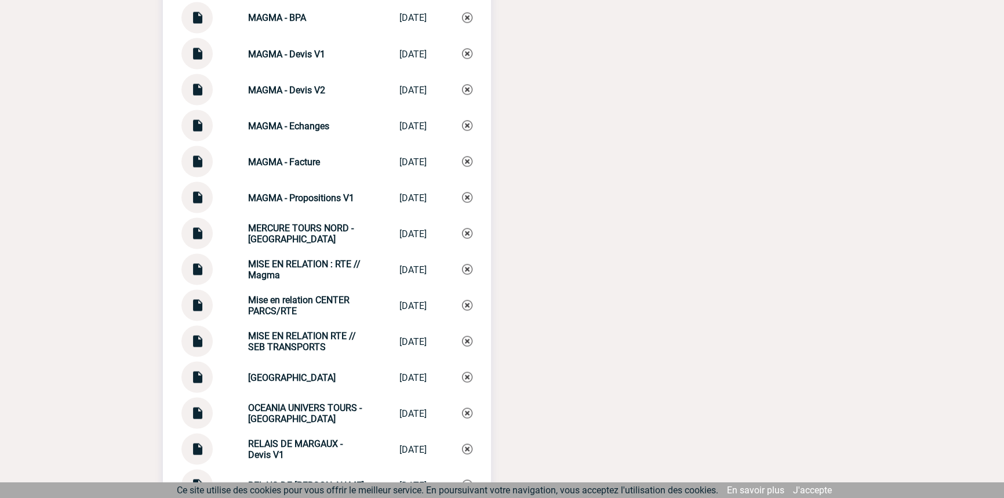
scroll to position [2809, 0]
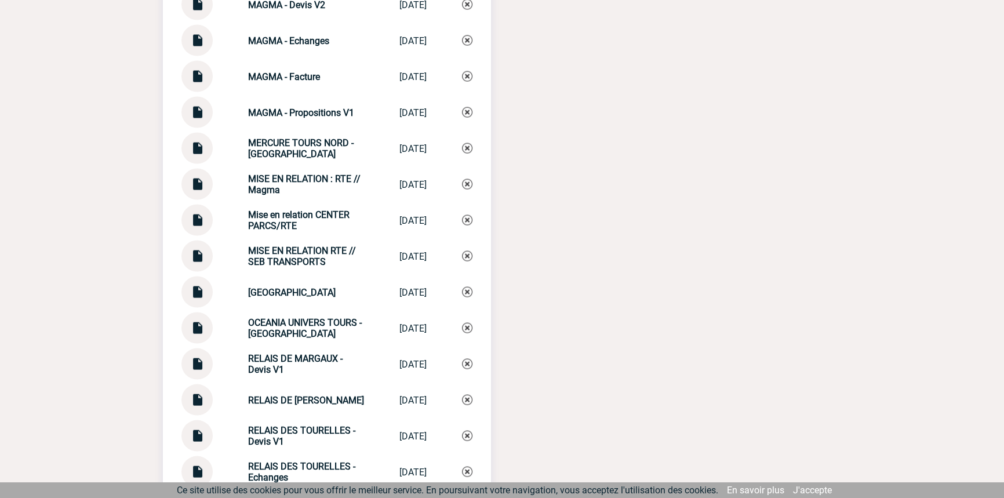
click at [293, 228] on div "Mise en relation CENTER PARCS/RTE" at bounding box center [306, 220] width 116 height 22
click at [293, 229] on div "Mise en relation CENTER PARCS/RTE" at bounding box center [306, 220] width 116 height 22
click at [293, 231] on div "Mise en relation CENTER PARCS/RTE" at bounding box center [306, 220] width 116 height 22
copy div "Mise en relation CENTER PARCS/RTE Mise en relatio..."
click at [462, 229] on div "Mise en relation CENTER PARCS/RTE Mise en relatio... 08/09/2025" at bounding box center [326, 220] width 291 height 31
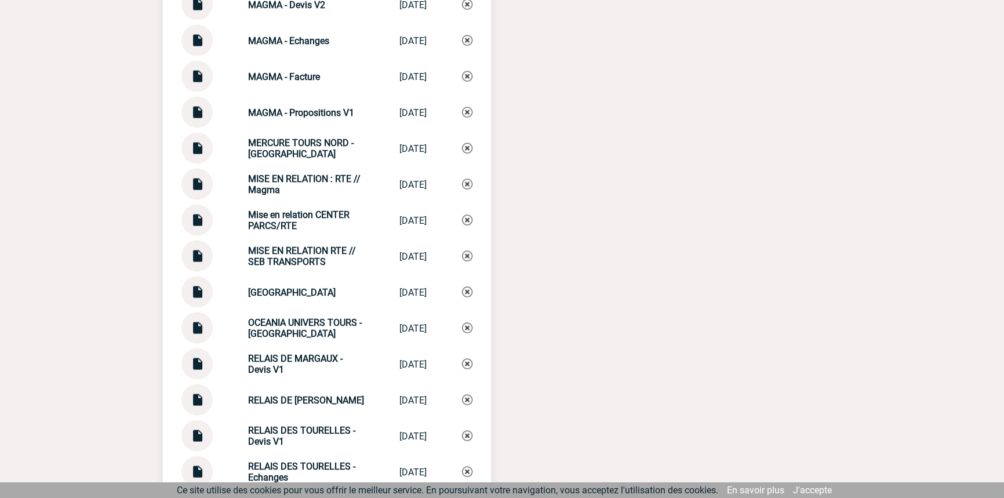
click at [468, 225] on img at bounding box center [467, 220] width 10 height 10
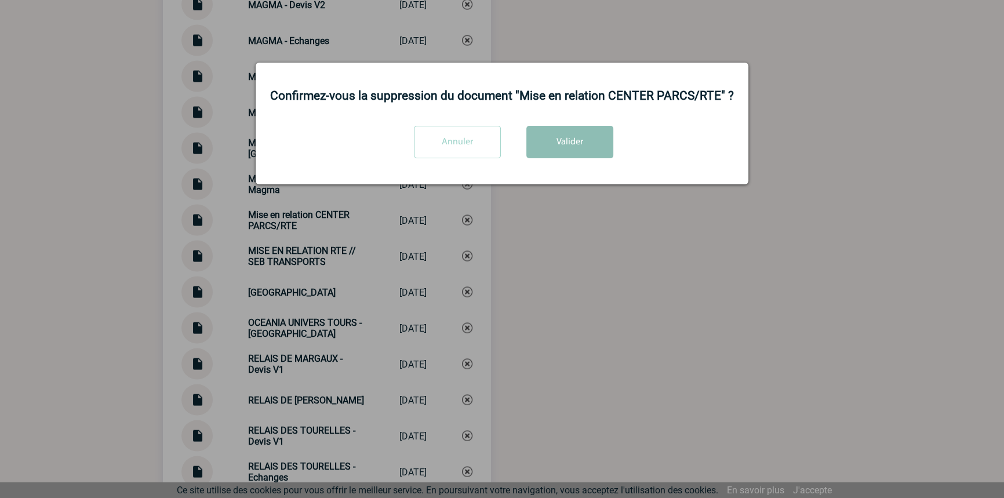
click at [564, 133] on button "Valider" at bounding box center [569, 142] width 87 height 32
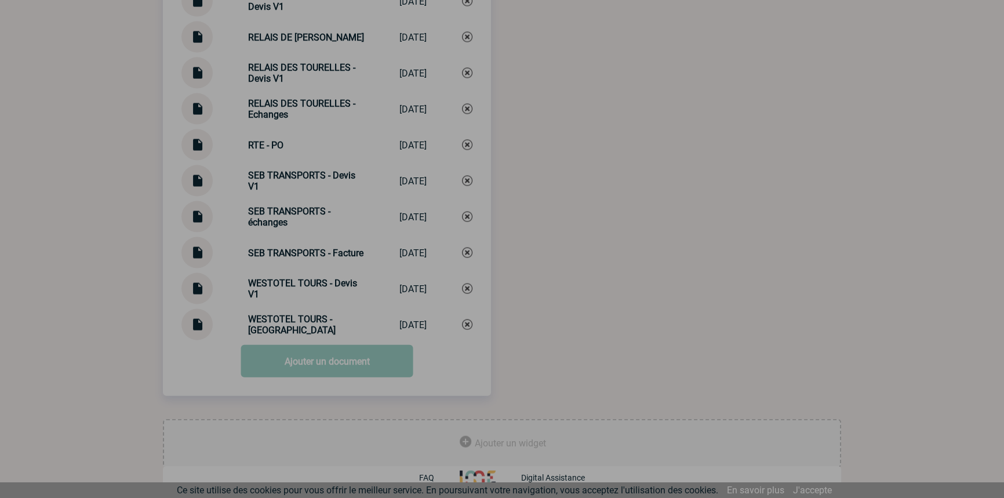
scroll to position [3143, 0]
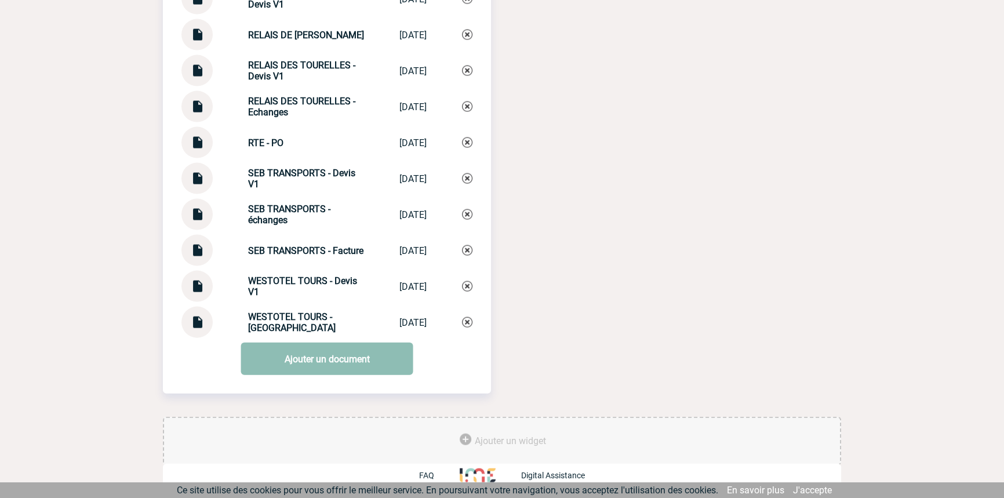
click at [330, 353] on link "Ajouter un document" at bounding box center [327, 358] width 172 height 32
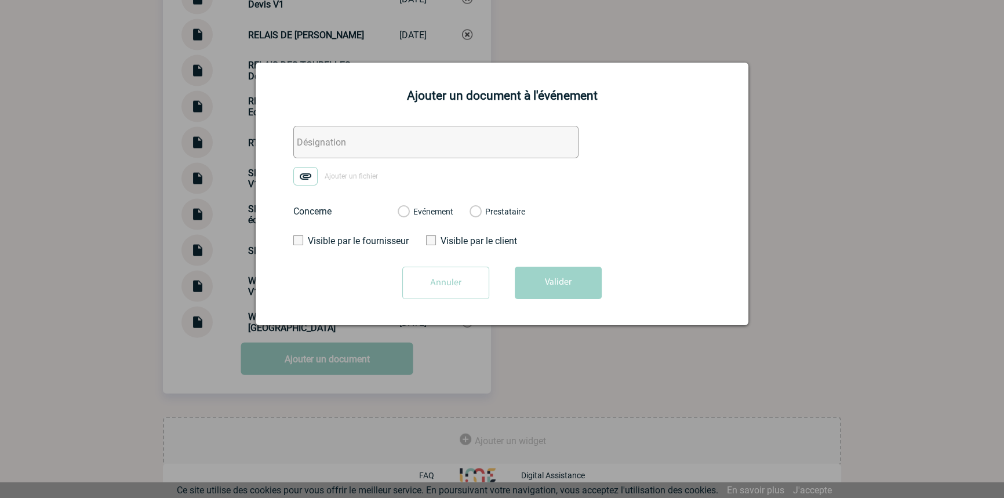
click at [330, 135] on input "text" at bounding box center [435, 142] width 285 height 32
paste input "Mise en relation CENTER PARCS/RTE"
type input "Mise en relation CENTER PARCS/RTE"
click at [307, 178] on img at bounding box center [305, 176] width 24 height 19
click at [0, 0] on input "Ajouter un fichier" at bounding box center [0, 0] width 0 height 0
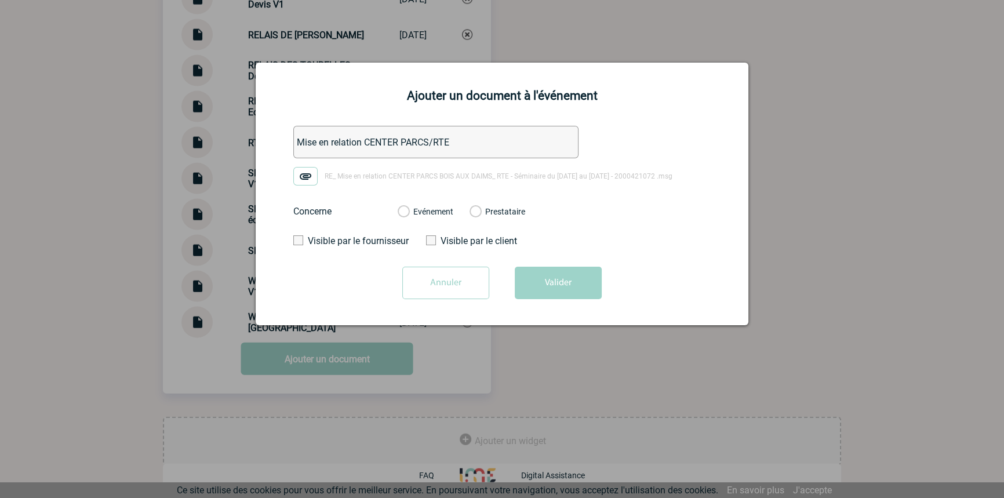
click at [408, 214] on label "Evénement" at bounding box center [402, 212] width 11 height 10
click at [0, 0] on input "Evénement" at bounding box center [0, 0] width 0 height 0
click at [575, 316] on div "Ajouter un document à l'événement Mise en relation CENTER PARCS/RTE RE_ Mise en…" at bounding box center [502, 194] width 493 height 262
click at [564, 282] on button "Valider" at bounding box center [558, 283] width 87 height 32
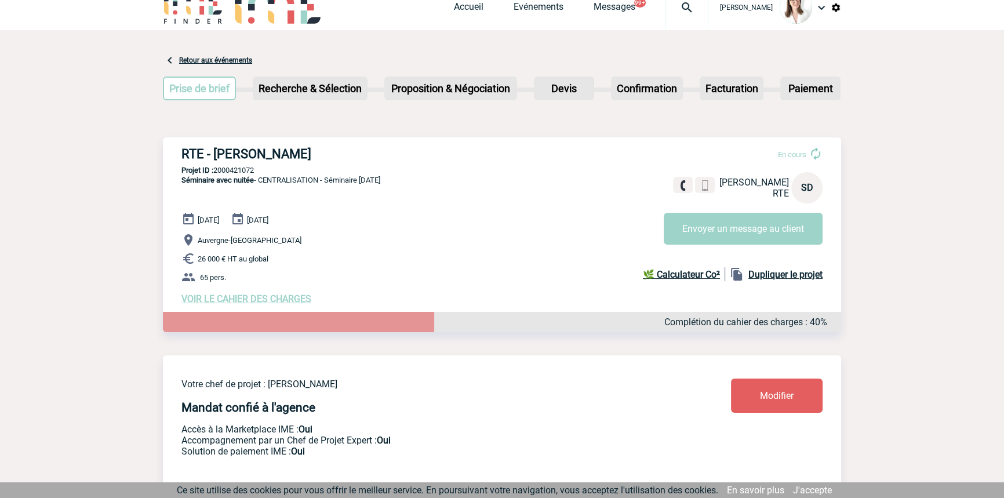
scroll to position [0, 0]
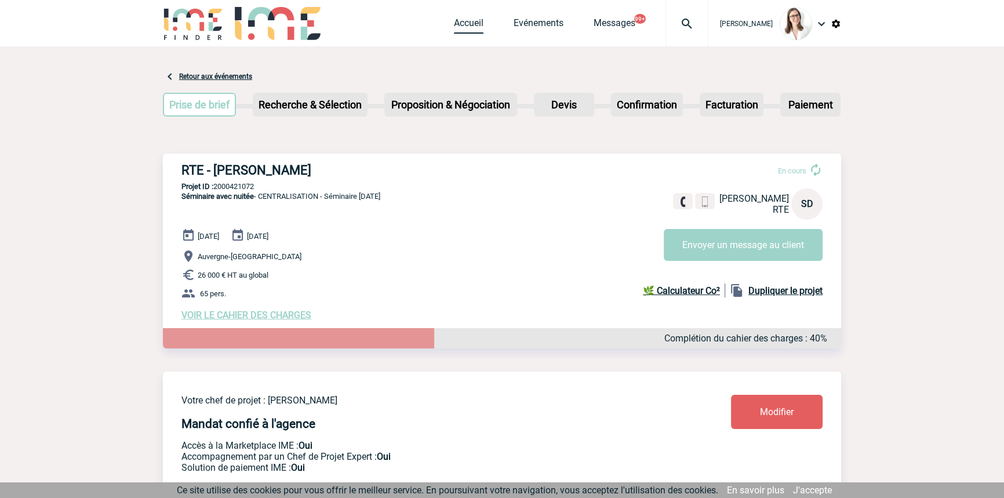
click at [460, 20] on link "Accueil" at bounding box center [469, 25] width 30 height 16
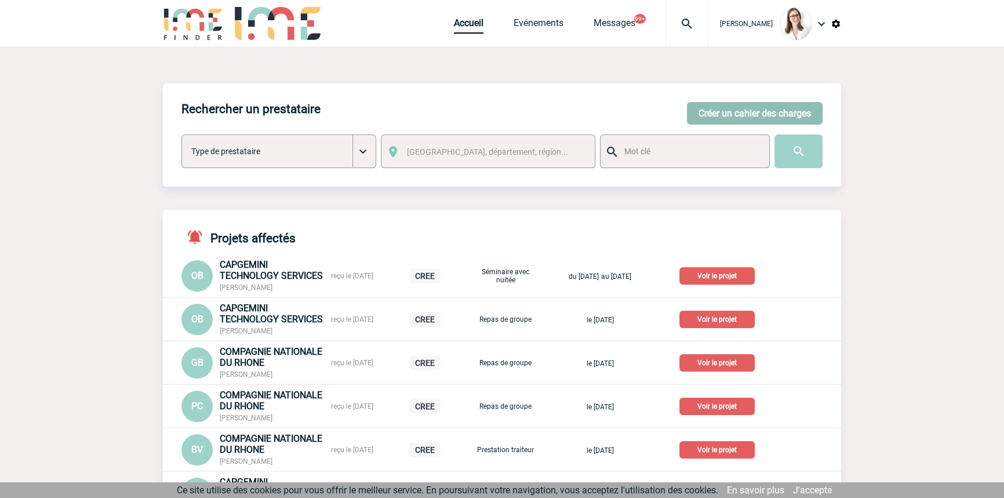
click at [726, 114] on button "Créer un cahier des charges" at bounding box center [755, 113] width 136 height 23
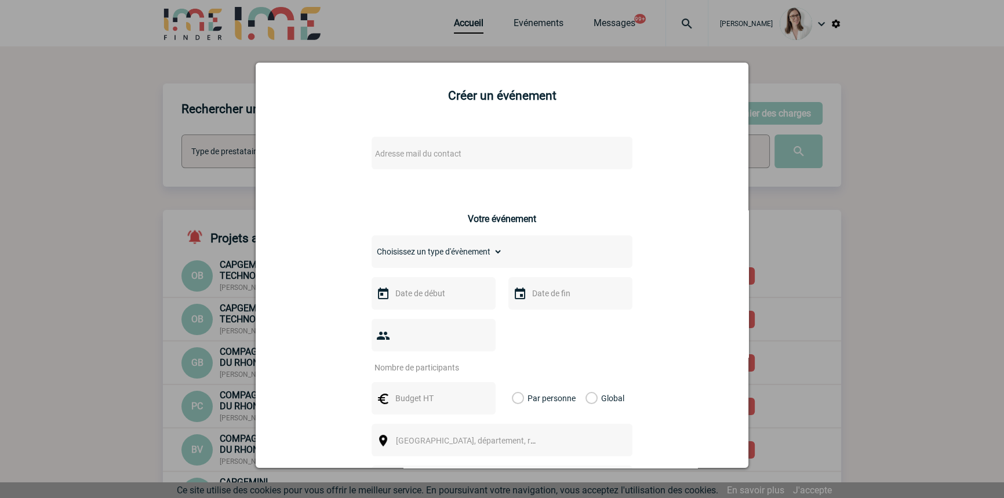
click at [425, 158] on span "Adresse mail du contact" at bounding box center [418, 153] width 86 height 9
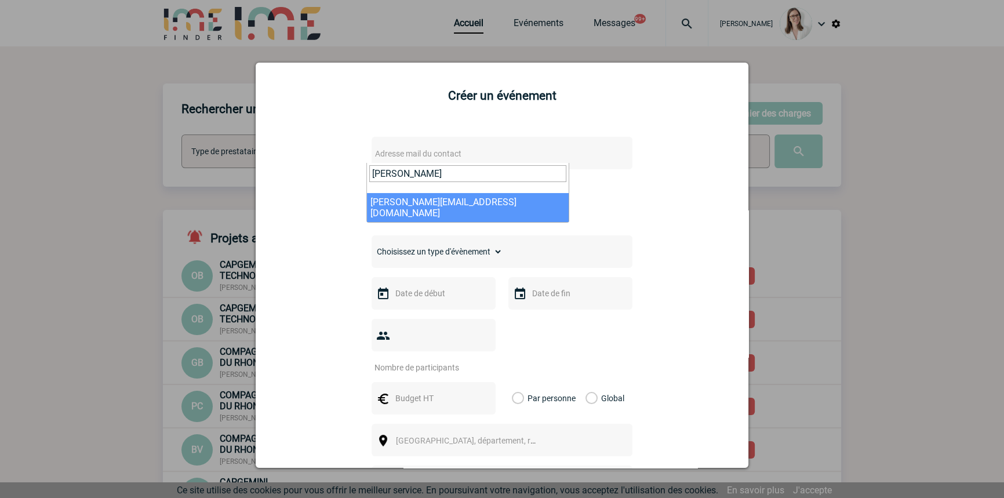
type input "[PERSON_NAME]"
select select "129489"
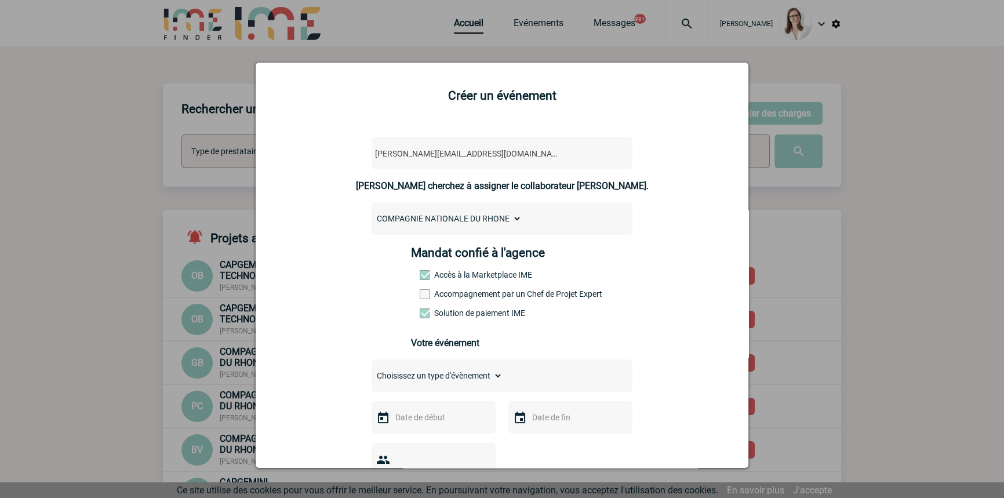
click at [439, 378] on select "Choisissez un type d'évènement Séminaire avec nuitée Séminaire sans nuitée Repa…" at bounding box center [436, 375] width 131 height 16
select select "4"
click at [371, 371] on select "Choisissez un type d'évènement Séminaire avec nuitée Séminaire sans nuitée Repa…" at bounding box center [436, 375] width 131 height 16
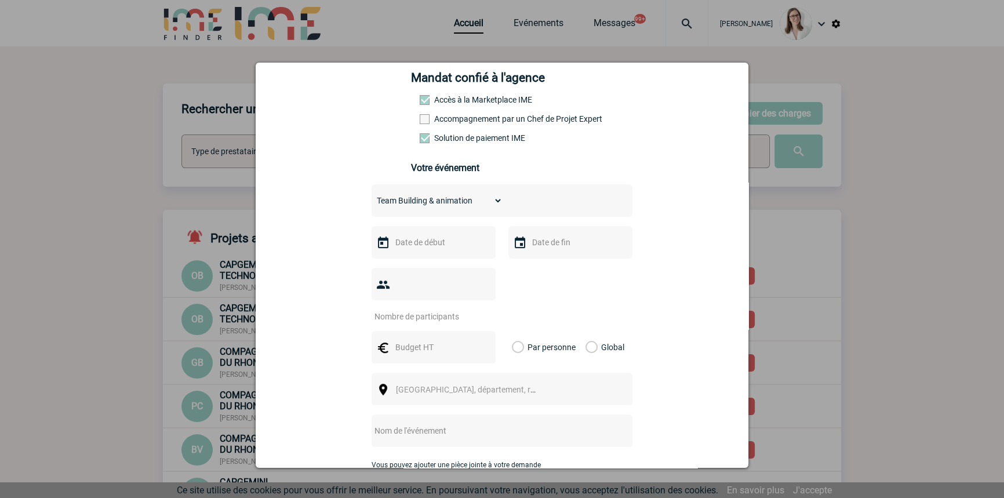
click at [431, 232] on div at bounding box center [433, 242] width 124 height 32
click at [435, 239] on input "text" at bounding box center [432, 242] width 80 height 15
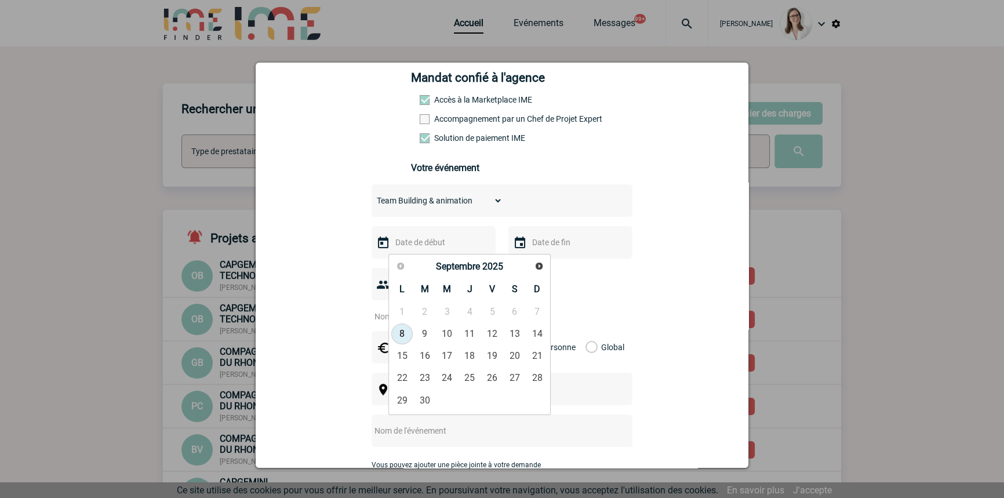
click at [535, 265] on span "Suivant" at bounding box center [538, 265] width 9 height 9
click at [465, 340] on link "6" at bounding box center [469, 333] width 21 height 21
type input "[DATE]"
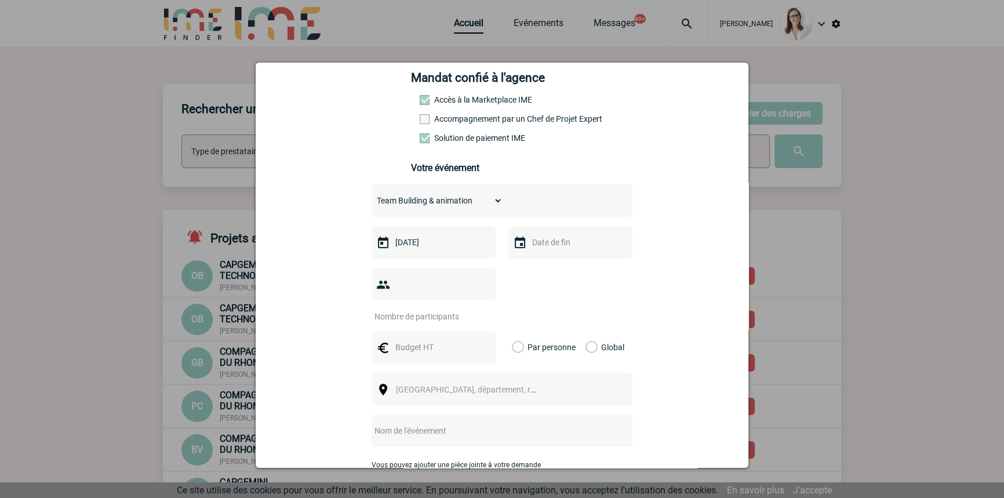
click at [542, 238] on div at bounding box center [570, 242] width 124 height 32
click at [551, 243] on input "text" at bounding box center [569, 242] width 80 height 15
click at [606, 335] on link "6" at bounding box center [606, 333] width 21 height 21
type input "[DATE]"
click at [446, 309] on input "number" at bounding box center [425, 316] width 109 height 15
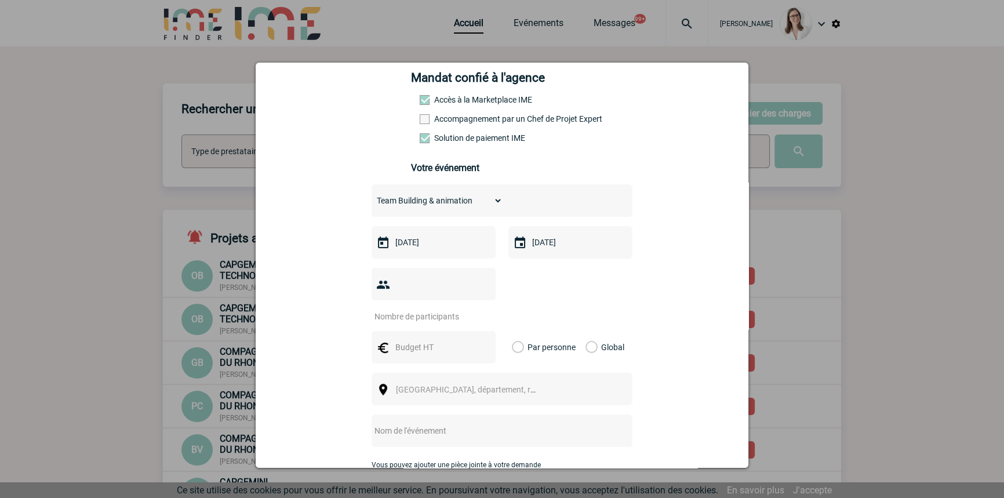
click at [436, 309] on input "number" at bounding box center [425, 316] width 109 height 15
type input "10"
click at [411, 340] on input "text" at bounding box center [432, 347] width 80 height 15
type input "264"
click at [590, 335] on div "Global" at bounding box center [602, 347] width 39 height 32
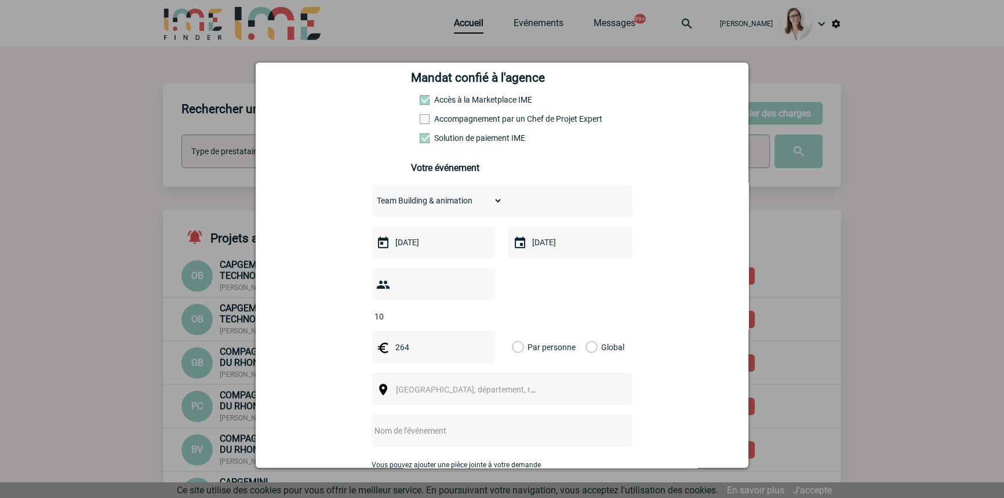
click at [585, 331] on label "Global" at bounding box center [589, 347] width 8 height 32
click at [0, 0] on input "Global" at bounding box center [0, 0] width 0 height 0
click at [447, 385] on span "[GEOGRAPHIC_DATA], département, région..." at bounding box center [476, 389] width 161 height 9
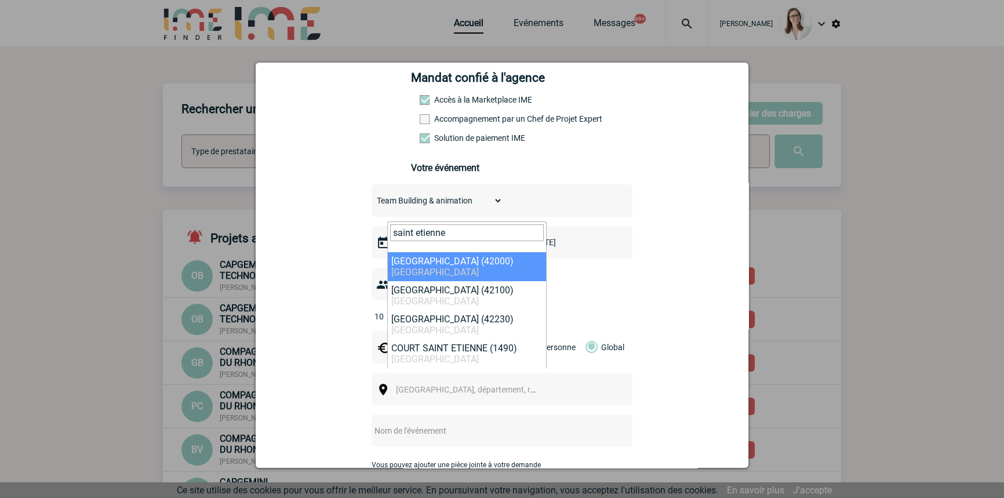
type input "saint etienne"
drag, startPoint x: 451, startPoint y: 260, endPoint x: 450, endPoint y: 309, distance: 48.7
select select "36139"
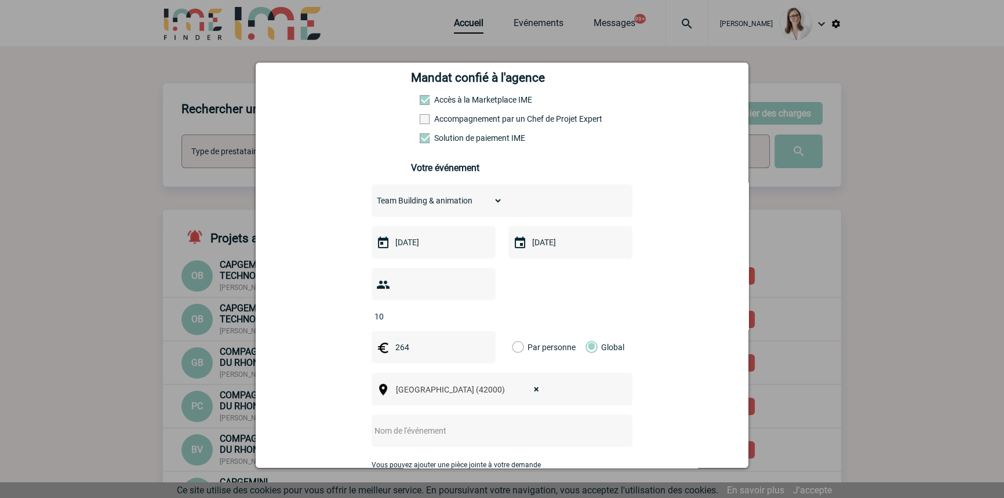
click at [460, 423] on input "text" at bounding box center [486, 430] width 230 height 15
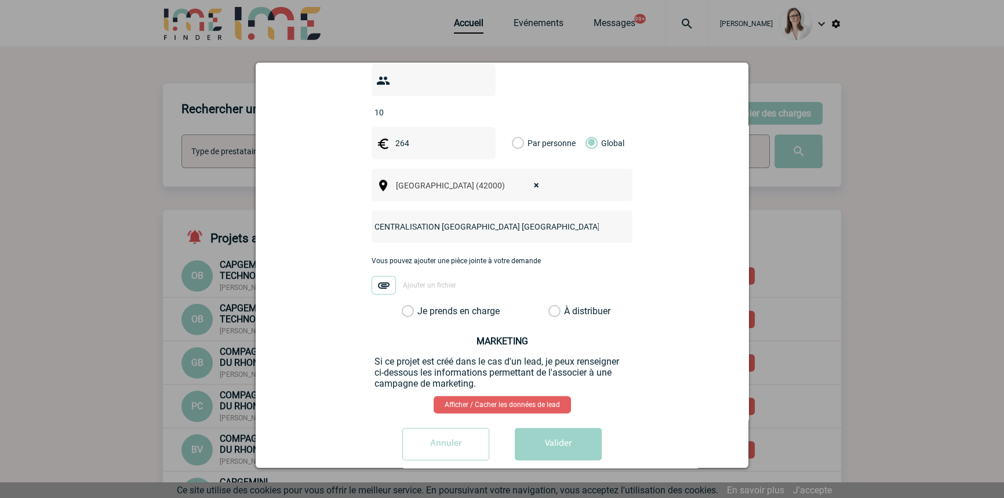
scroll to position [380, 0]
type input "CENTRALISATION [GEOGRAPHIC_DATA] [GEOGRAPHIC_DATA]"
drag, startPoint x: 472, startPoint y: 294, endPoint x: 501, endPoint y: 336, distance: 50.5
click at [421, 304] on label "Je prends en charge" at bounding box center [412, 310] width 20 height 12
click at [0, 0] on input "Je prends en charge" at bounding box center [0, 0] width 0 height 0
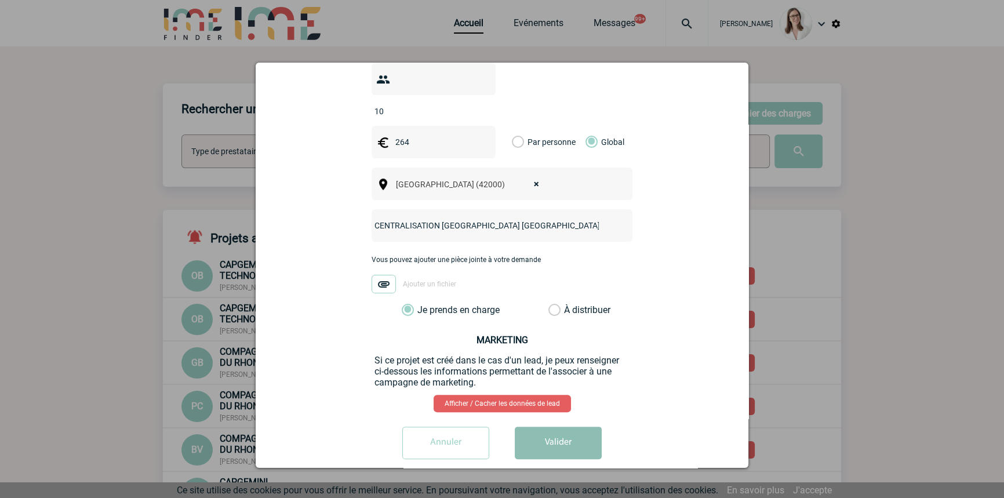
click at [554, 426] on button "Valider" at bounding box center [558, 442] width 87 height 32
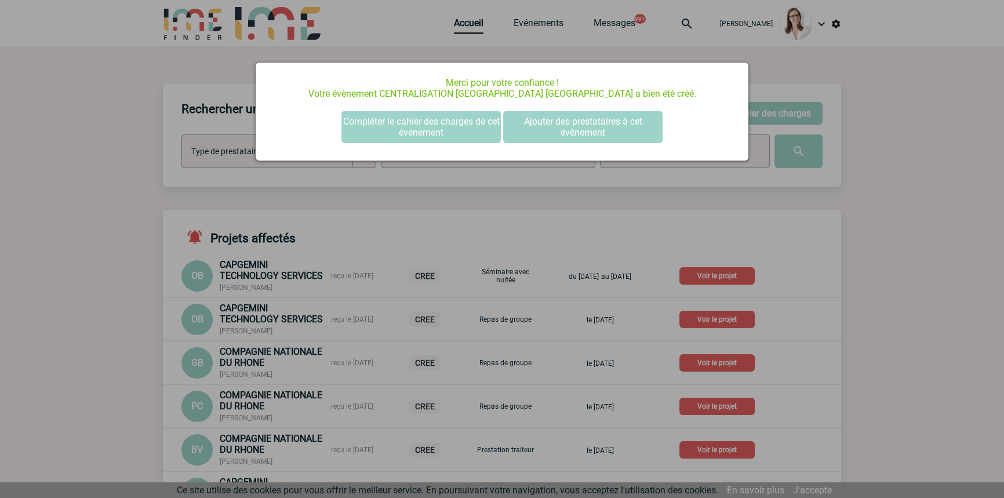
scroll to position [0, 0]
click at [457, 105] on div "Merci pour votre confiance ! Votre évènement CENTRALISATION [GEOGRAPHIC_DATA] […" at bounding box center [502, 112] width 493 height 98
click at [458, 112] on button "Compléter le cahier des charges de cet événement" at bounding box center [420, 127] width 159 height 32
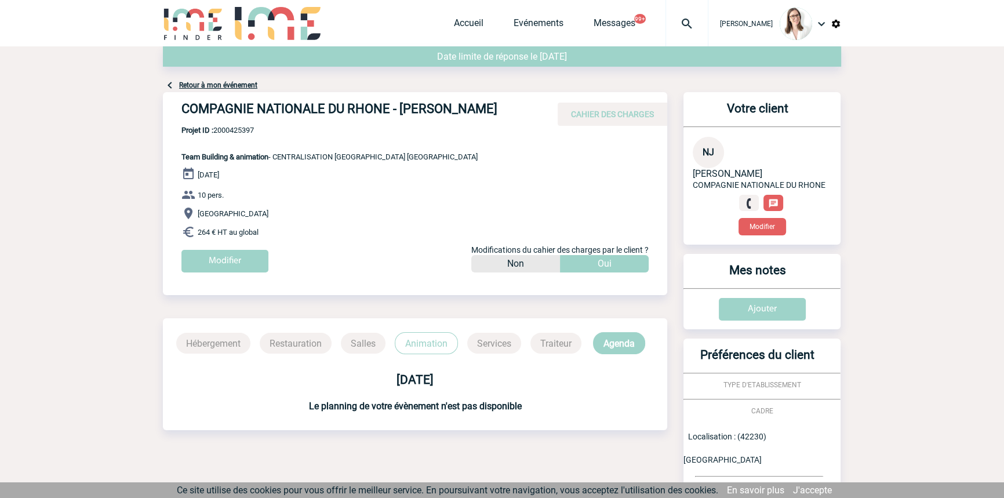
click at [254, 134] on span "Projet ID : 2000425397" at bounding box center [329, 130] width 296 height 9
copy span "2000425397"
click at [666, 25] on img at bounding box center [687, 24] width 42 height 14
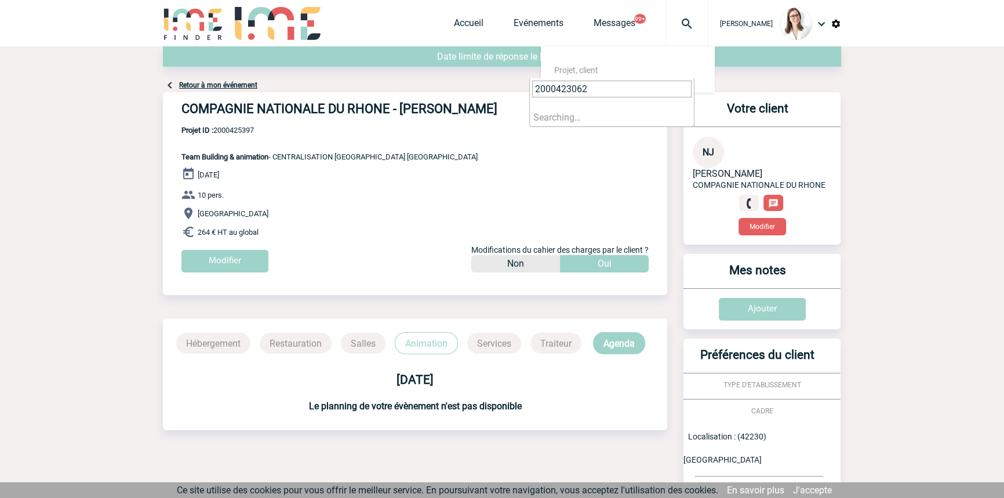
type input "2000423062"
click at [571, 121] on li "Searching…" at bounding box center [612, 117] width 164 height 18
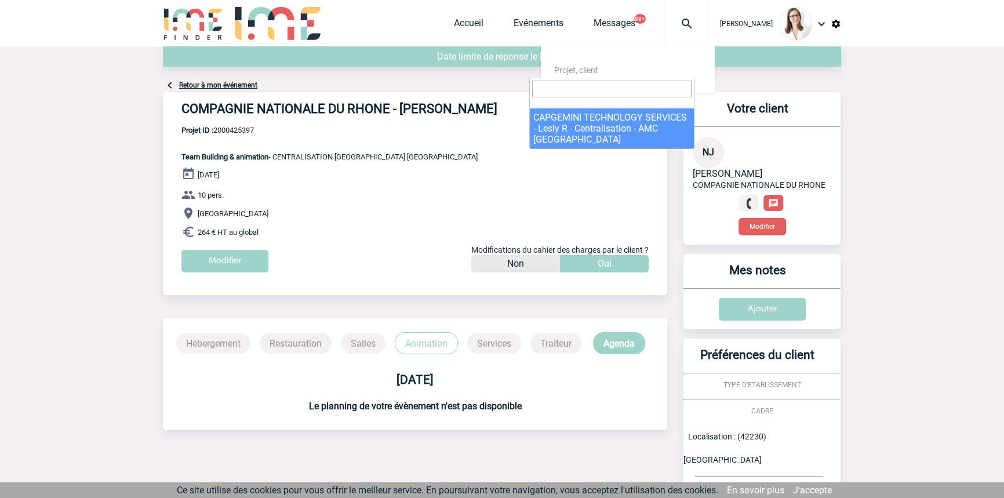
select select "22563"
